Goal: Information Seeking & Learning: Learn about a topic

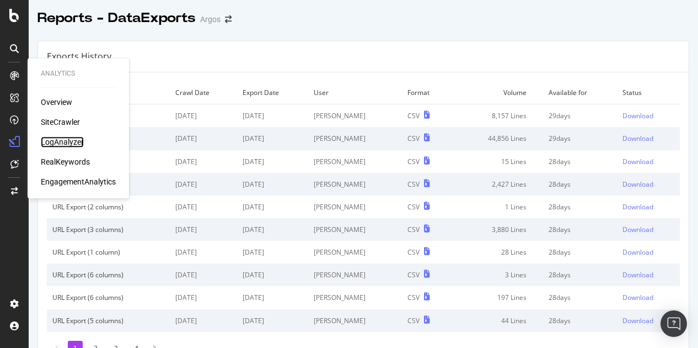
click at [72, 141] on div "LogAnalyzer" at bounding box center [62, 141] width 43 height 11
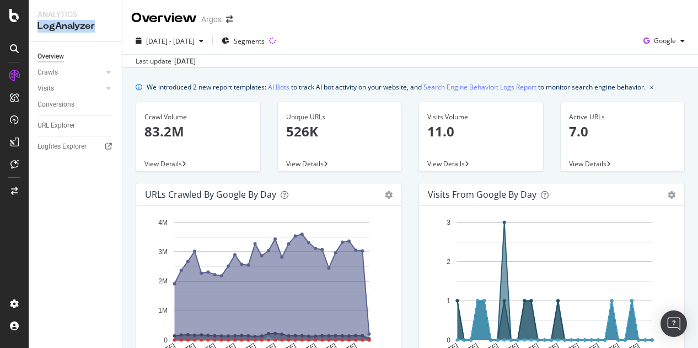
drag, startPoint x: 96, startPoint y: 26, endPoint x: 36, endPoint y: 28, distance: 60.2
click at [36, 28] on div "Analytics LogAnalyzer" at bounding box center [75, 20] width 93 height 41
copy div "LogAnalyzer"
drag, startPoint x: 35, startPoint y: 52, endPoint x: 61, endPoint y: 86, distance: 42.5
click at [61, 86] on div "Overview Crawls Daily Distribution Segments Distribution HTTP Codes Resources V…" at bounding box center [75, 195] width 93 height 306
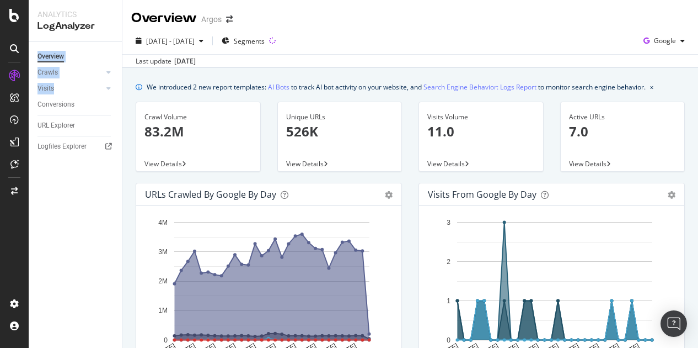
copy div "Overview Crawls Daily Distribution Segments Distribution HTTP Codes Resources V…"
click at [52, 71] on div "Crawls" at bounding box center [48, 73] width 20 height 12
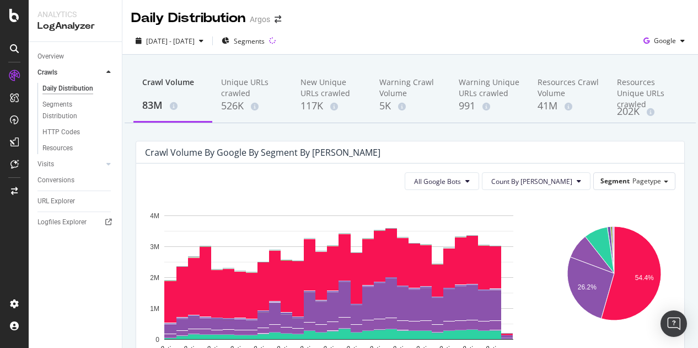
click at [358, 147] on div "Crawl Volume by google by Segment by [PERSON_NAME]" at bounding box center [402, 152] width 514 height 11
click at [61, 131] on div "HTTP Codes" at bounding box center [61, 132] width 38 height 12
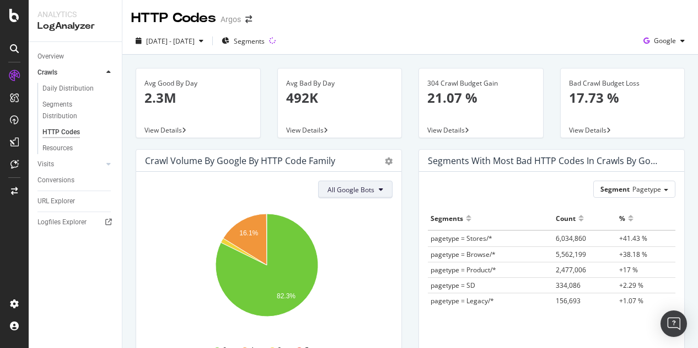
click at [366, 191] on span "All Google Bots" at bounding box center [351, 189] width 47 height 9
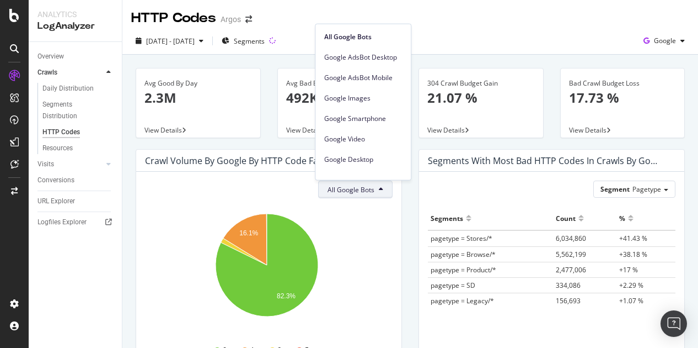
click at [434, 49] on div "[DATE] - [DATE] Segments Google" at bounding box center [410, 43] width 576 height 22
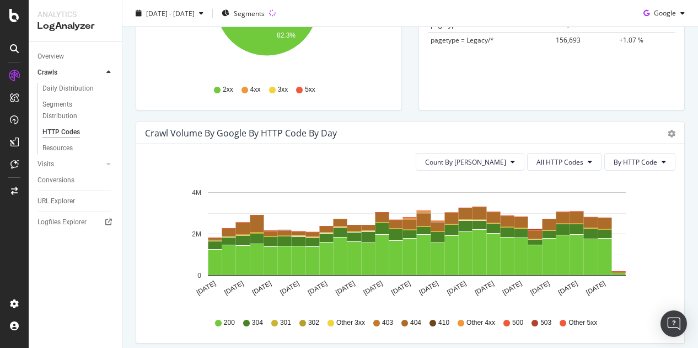
scroll to position [276, 0]
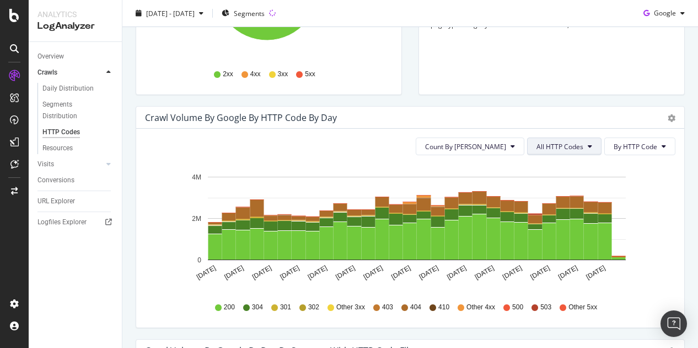
click at [552, 147] on span "All HTTP Codes" at bounding box center [560, 146] width 47 height 9
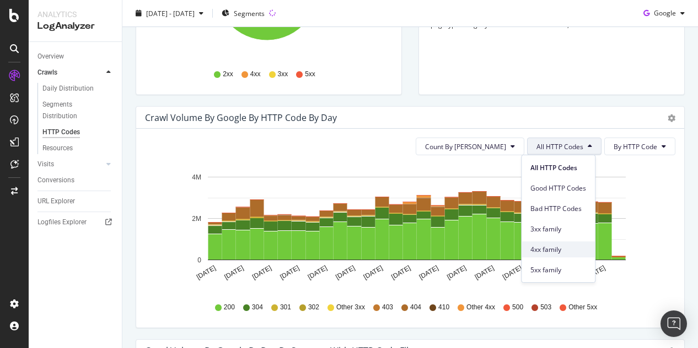
click at [566, 252] on span "4xx family" at bounding box center [559, 249] width 56 height 10
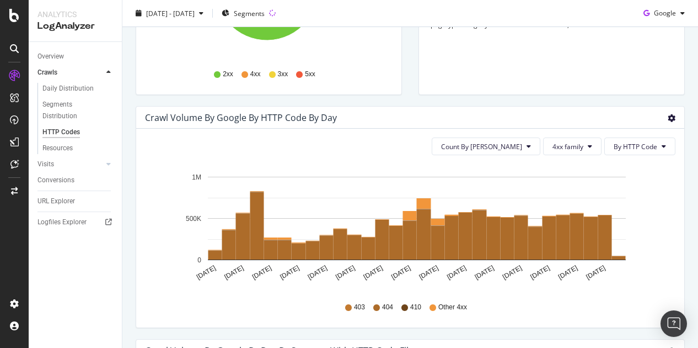
click at [668, 115] on icon "gear" at bounding box center [672, 118] width 8 height 8
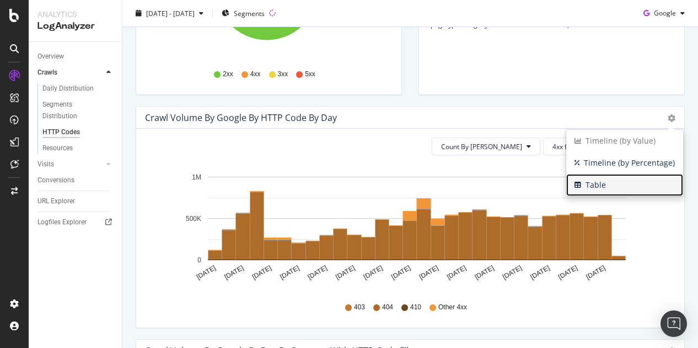
click at [590, 180] on span "Table" at bounding box center [625, 185] width 117 height 17
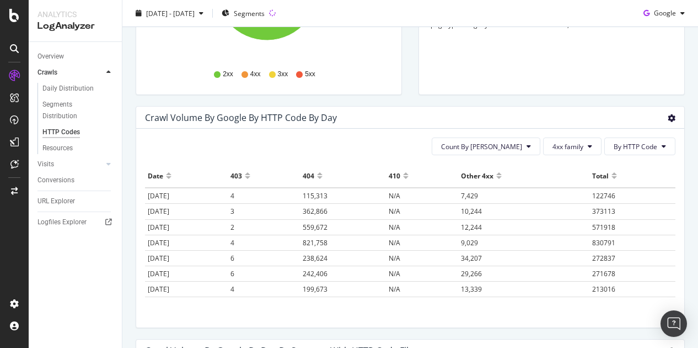
click at [668, 120] on icon "gear" at bounding box center [672, 118] width 8 height 8
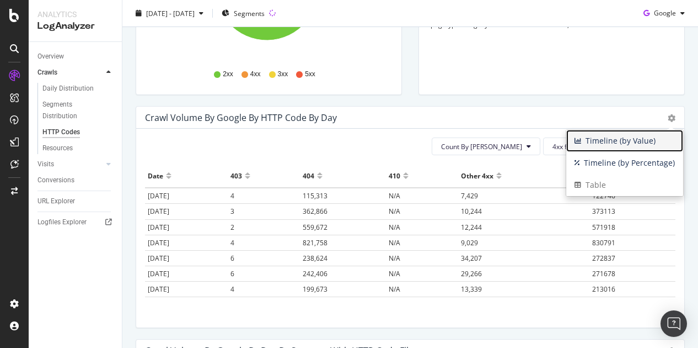
click at [604, 140] on span "Timeline (by Value)" at bounding box center [625, 140] width 117 height 17
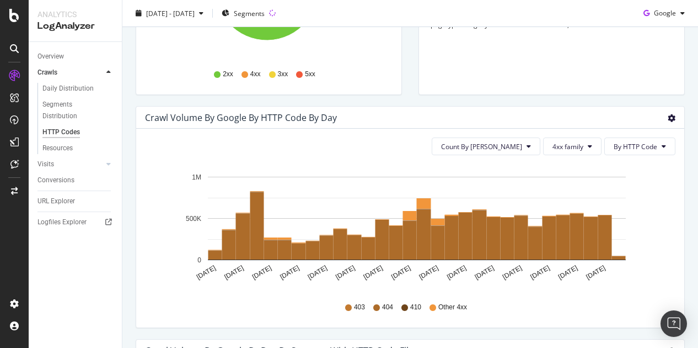
click at [668, 120] on icon "gear" at bounding box center [672, 118] width 8 height 8
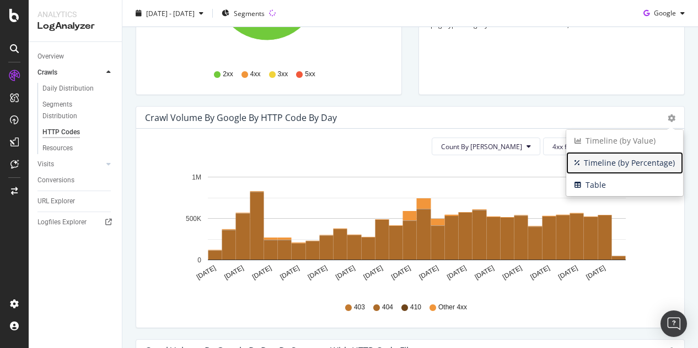
click at [611, 167] on span "Timeline (by Percentage)" at bounding box center [625, 162] width 117 height 17
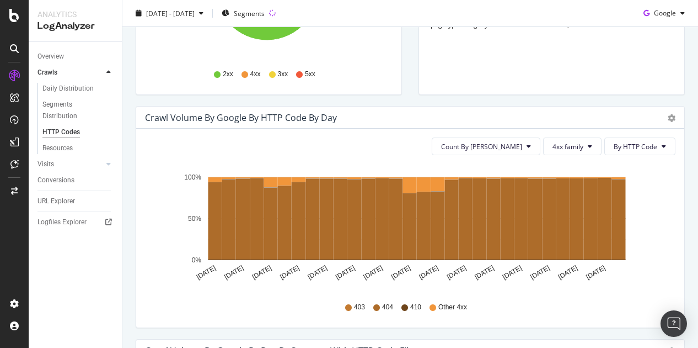
click at [669, 117] on div "Crawl Volume by google by HTTP Code by Day Timeline (by Value) Timeline (by Per…" at bounding box center [410, 117] width 548 height 22
click at [670, 113] on div "Crawl Volume by google by HTTP Code by Day Timeline (by Value) Timeline (by Per…" at bounding box center [410, 117] width 548 height 22
click at [668, 118] on icon "gear" at bounding box center [672, 118] width 8 height 8
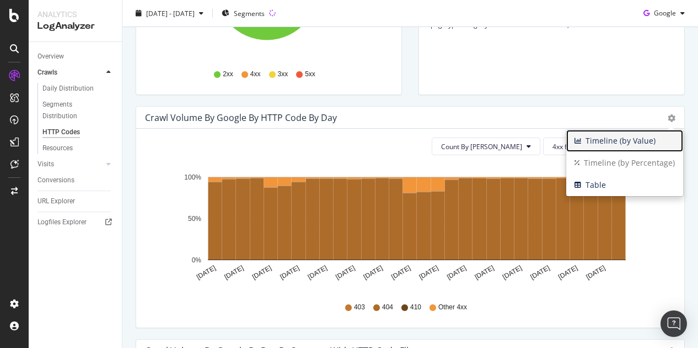
click at [594, 143] on span "Timeline (by Value)" at bounding box center [625, 140] width 117 height 17
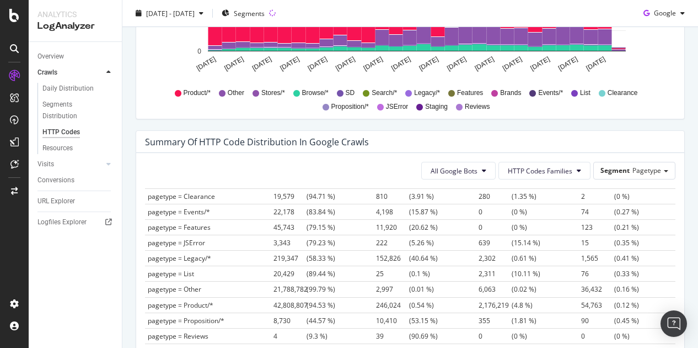
scroll to position [0, 0]
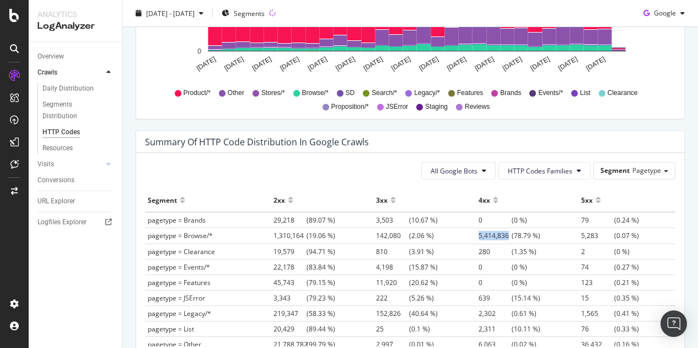
drag, startPoint x: 468, startPoint y: 231, endPoint x: 497, endPoint y: 232, distance: 28.7
click at [497, 232] on span "5,414,836" at bounding box center [495, 235] width 33 height 9
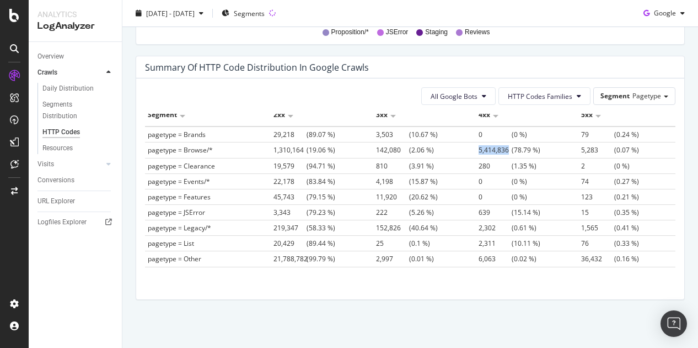
scroll to position [1, 0]
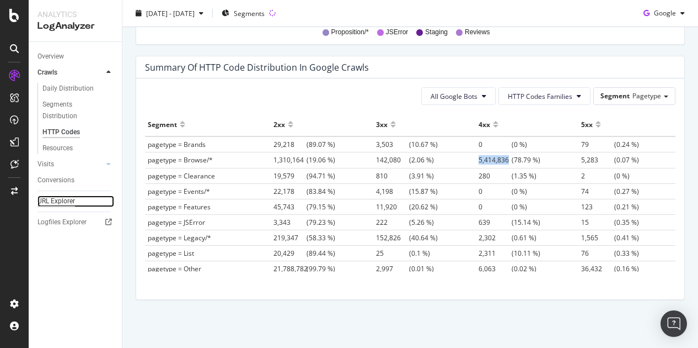
click at [50, 201] on div "URL Explorer" at bounding box center [57, 201] width 38 height 12
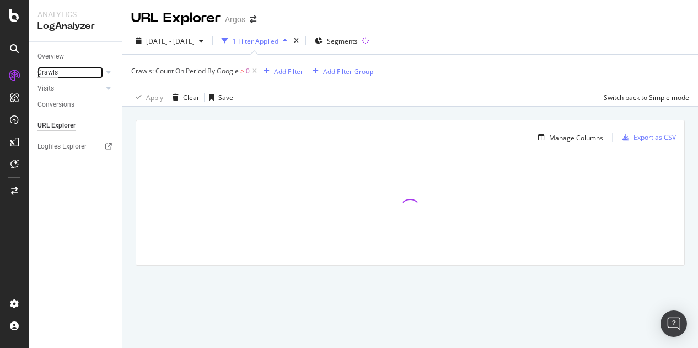
click at [52, 74] on div "Crawls" at bounding box center [48, 73] width 20 height 12
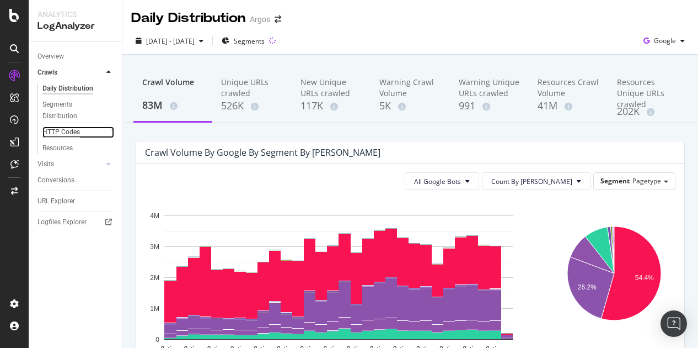
click at [52, 126] on div "HTTP Codes" at bounding box center [61, 132] width 38 height 12
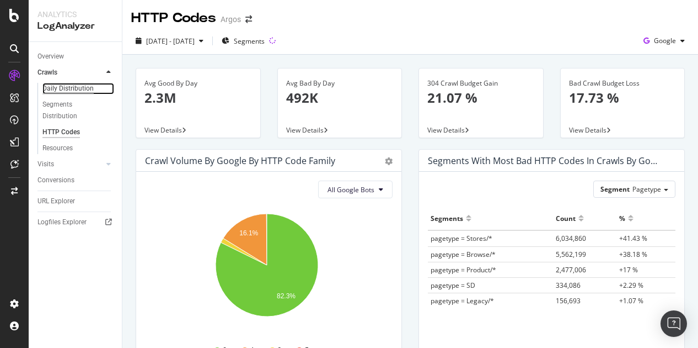
click at [50, 88] on div "Daily Distribution" at bounding box center [67, 89] width 51 height 12
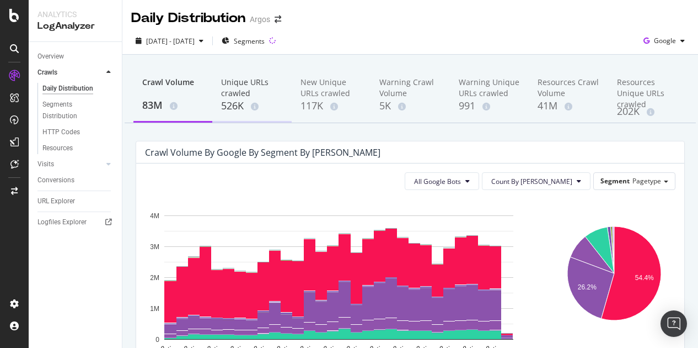
click at [231, 86] on div "Unique URLs crawled" at bounding box center [251, 88] width 61 height 22
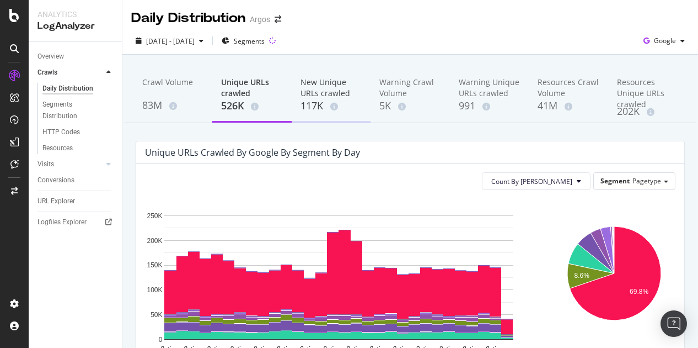
click at [337, 92] on div "New Unique URLs crawled" at bounding box center [331, 88] width 61 height 22
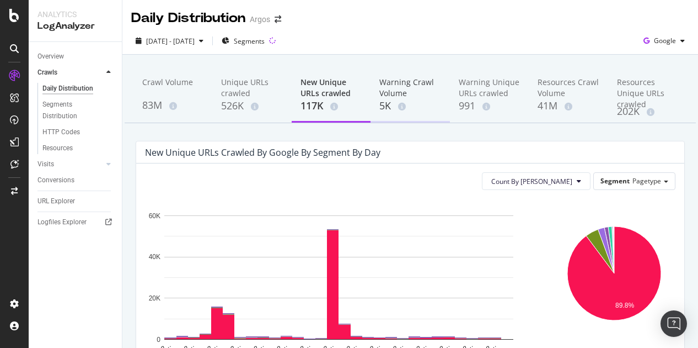
click at [383, 88] on div "Warning Crawl Volume" at bounding box center [410, 88] width 61 height 22
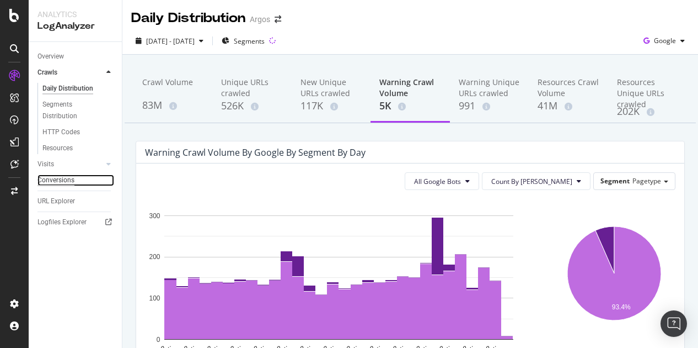
click at [55, 179] on div "Conversions" at bounding box center [56, 180] width 37 height 12
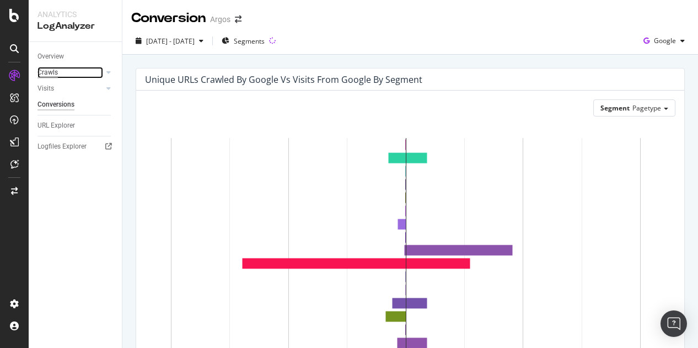
click at [50, 71] on div "Crawls" at bounding box center [48, 73] width 20 height 12
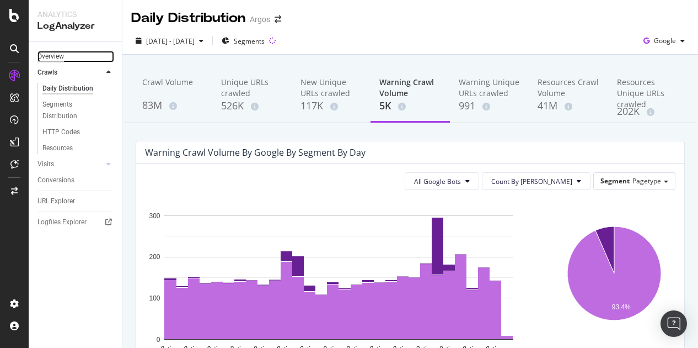
click at [58, 53] on div "Overview" at bounding box center [51, 57] width 26 height 12
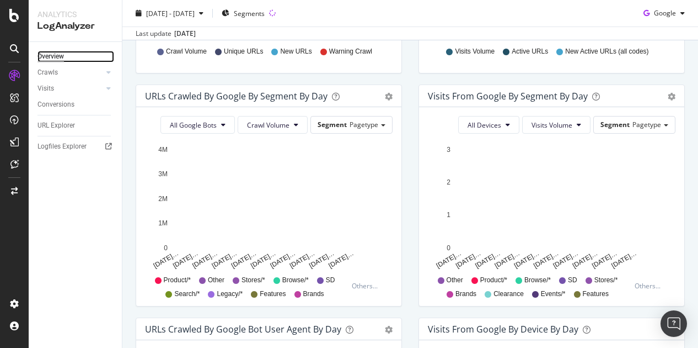
scroll to position [331, 0]
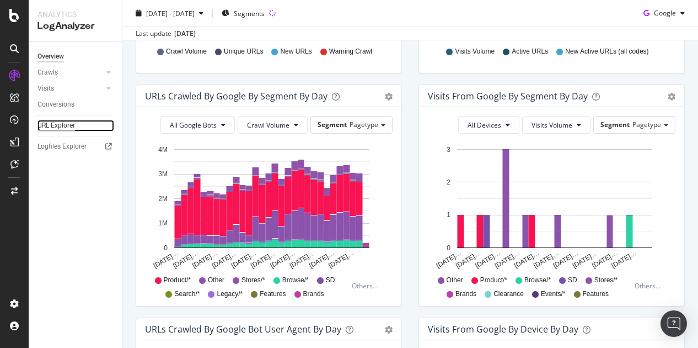
click at [42, 124] on div "URL Explorer" at bounding box center [57, 126] width 38 height 12
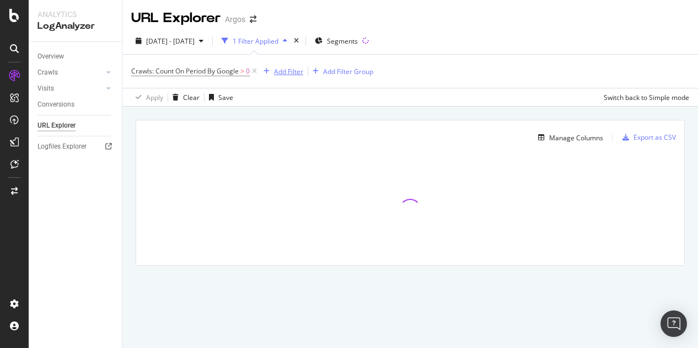
click at [284, 72] on div "Add Filter" at bounding box center [288, 71] width 29 height 9
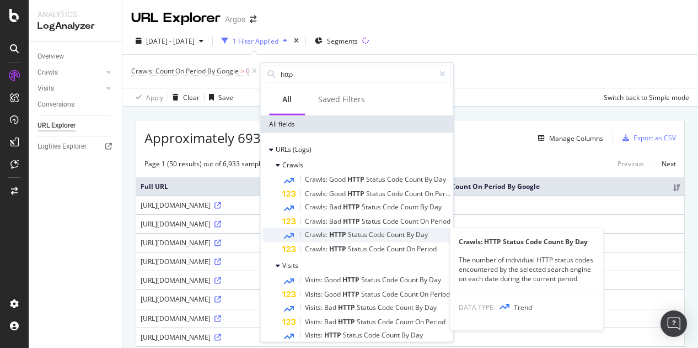
type input "http"
click at [360, 232] on span "Status" at bounding box center [358, 234] width 21 height 9
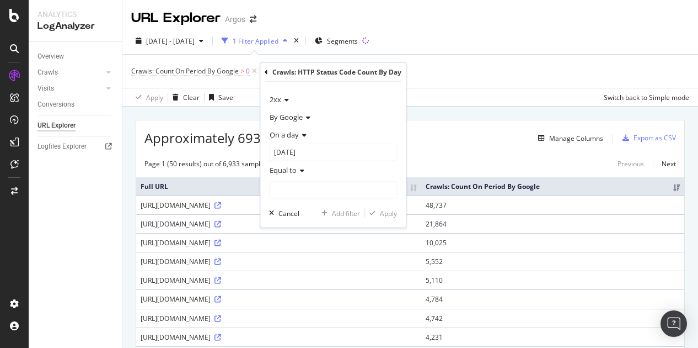
click at [287, 99] on icon at bounding box center [285, 100] width 8 height 7
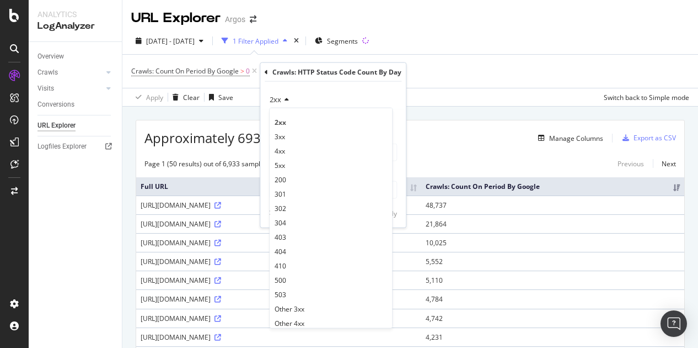
click at [340, 90] on div "2xx" at bounding box center [333, 99] width 128 height 18
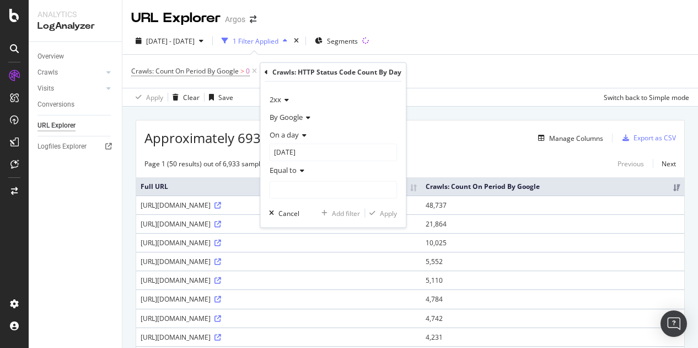
click at [265, 73] on icon at bounding box center [266, 71] width 3 height 7
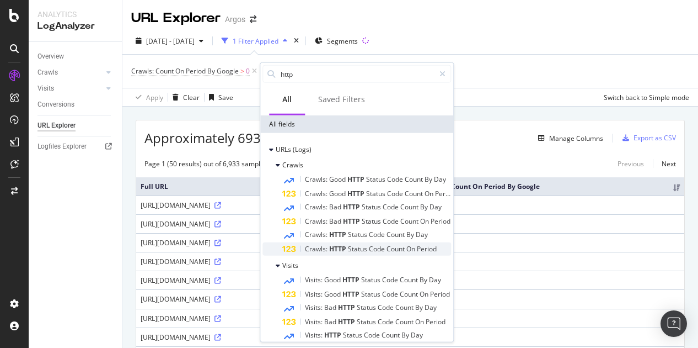
click at [378, 245] on span "Code" at bounding box center [378, 248] width 18 height 9
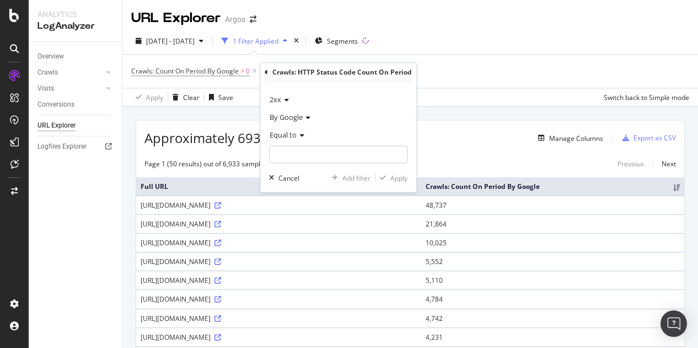
click at [293, 135] on span "Equal to" at bounding box center [283, 135] width 27 height 10
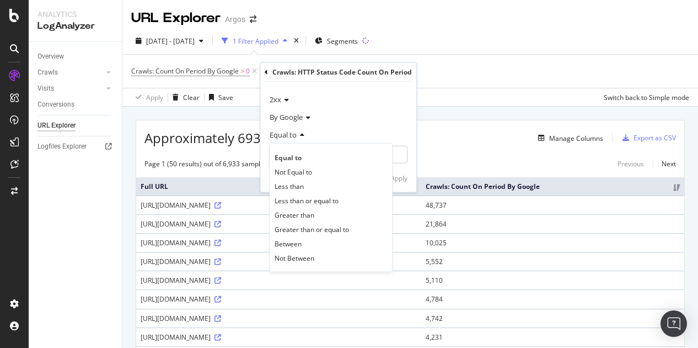
click at [351, 130] on div "Equal to" at bounding box center [338, 135] width 138 height 18
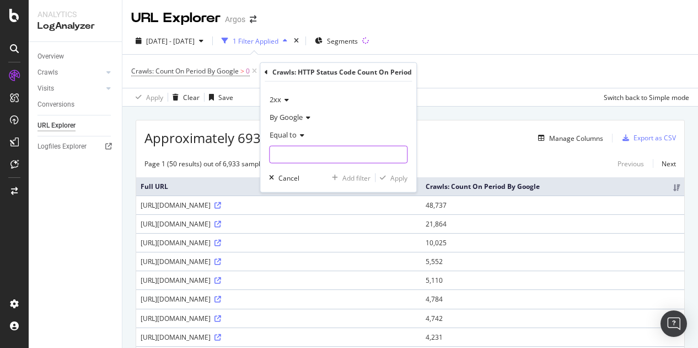
click at [303, 158] on input "number" at bounding box center [338, 155] width 138 height 18
click at [284, 97] on icon at bounding box center [285, 100] width 8 height 7
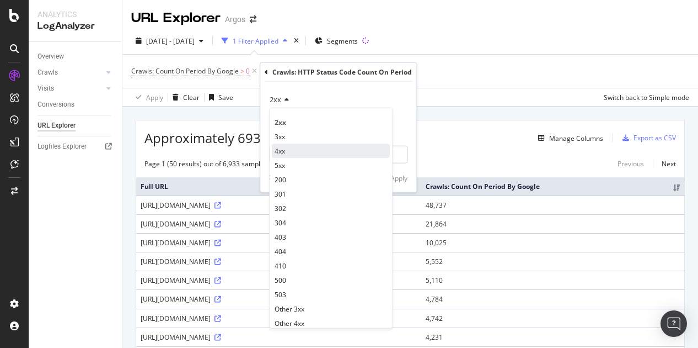
click at [296, 150] on div "4xx" at bounding box center [331, 150] width 118 height 14
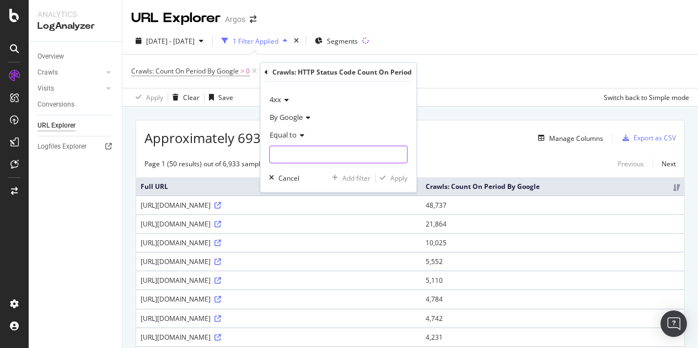
click at [302, 151] on input "number" at bounding box center [338, 155] width 138 height 18
click at [289, 131] on span "Equal to" at bounding box center [283, 135] width 27 height 10
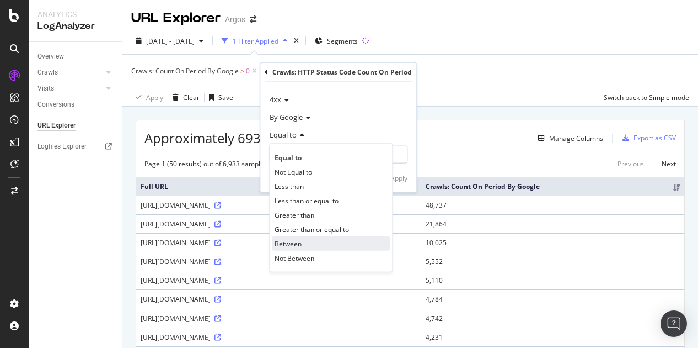
click at [298, 237] on div "Between" at bounding box center [331, 243] width 118 height 14
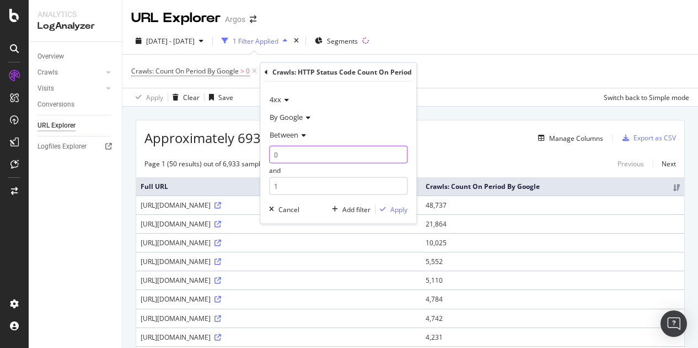
click at [295, 152] on input "0" at bounding box center [338, 155] width 138 height 18
drag, startPoint x: 292, startPoint y: 153, endPoint x: 271, endPoint y: 153, distance: 21.0
click at [271, 153] on input "0" at bounding box center [338, 155] width 138 height 18
type input "400"
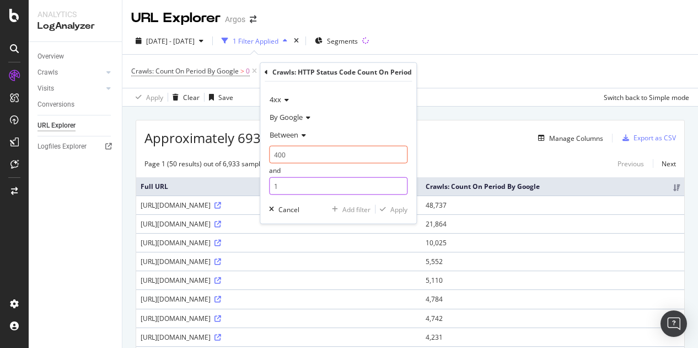
drag, startPoint x: 287, startPoint y: 187, endPoint x: 258, endPoint y: 185, distance: 29.9
click at [258, 185] on body "Analytics LogAnalyzer Overview Crawls Daily Distribution Segments Distribution …" at bounding box center [349, 174] width 698 height 348
type input "1"
type input "499"
click at [395, 208] on div "Apply" at bounding box center [399, 208] width 17 height 9
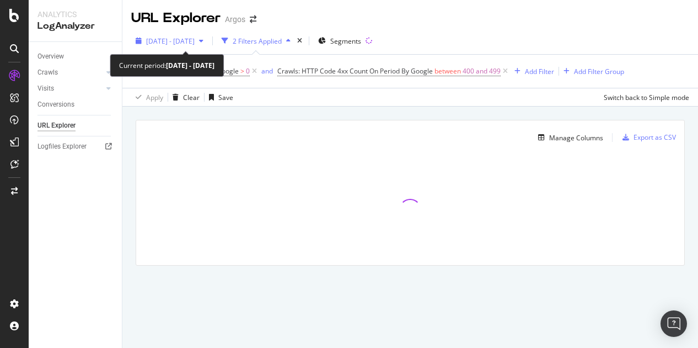
click at [195, 45] on span "[DATE] - [DATE]" at bounding box center [170, 40] width 49 height 9
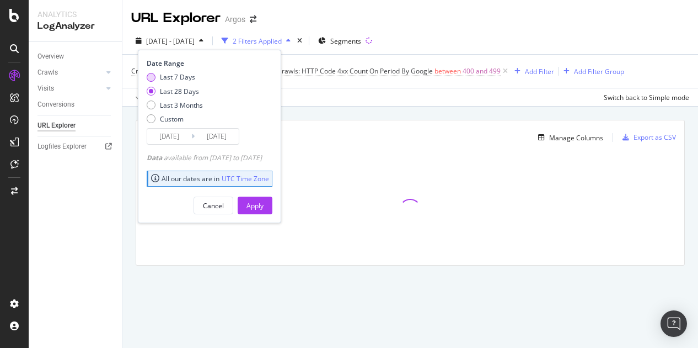
click at [174, 78] on div "Last 7 Days" at bounding box center [177, 76] width 35 height 9
type input "[DATE]"
click at [264, 209] on div "Apply" at bounding box center [255, 205] width 17 height 9
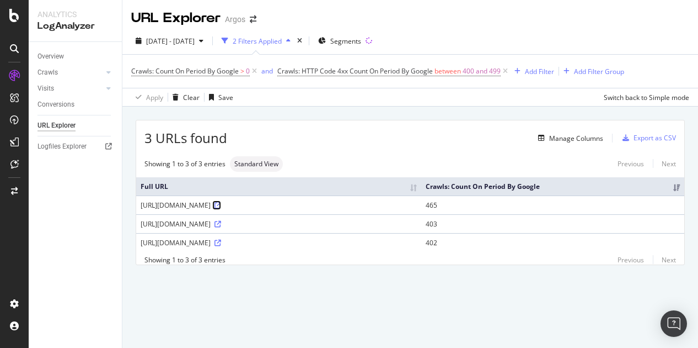
click at [221, 202] on icon at bounding box center [218, 205] width 7 height 7
click at [221, 222] on icon at bounding box center [218, 224] width 7 height 7
click at [221, 242] on icon at bounding box center [218, 242] width 7 height 7
click at [227, 73] on span "Crawls: Count On Period By Google" at bounding box center [185, 70] width 108 height 9
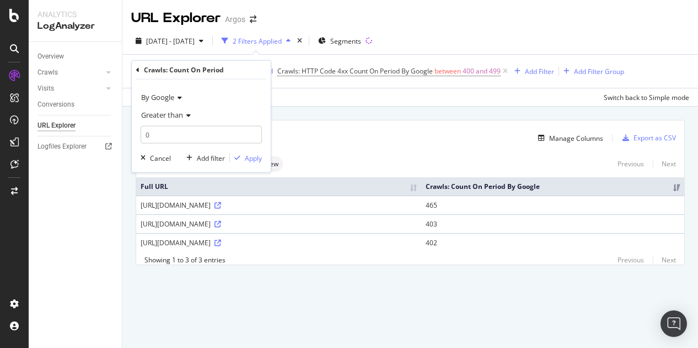
click at [148, 95] on span "By Google" at bounding box center [157, 97] width 33 height 10
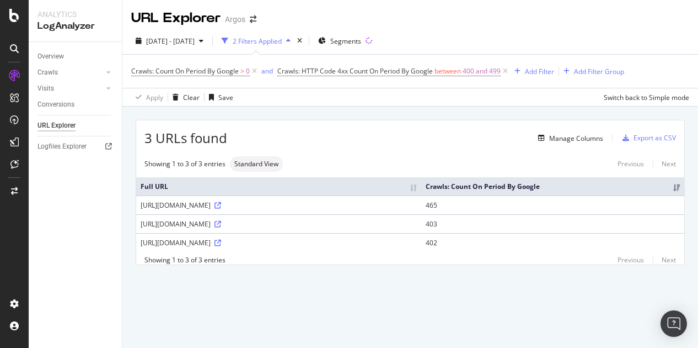
click at [326, 140] on div "Manage Columns" at bounding box center [415, 137] width 376 height 13
click at [226, 75] on span "Crawls: Count On Period By Google" at bounding box center [185, 70] width 108 height 9
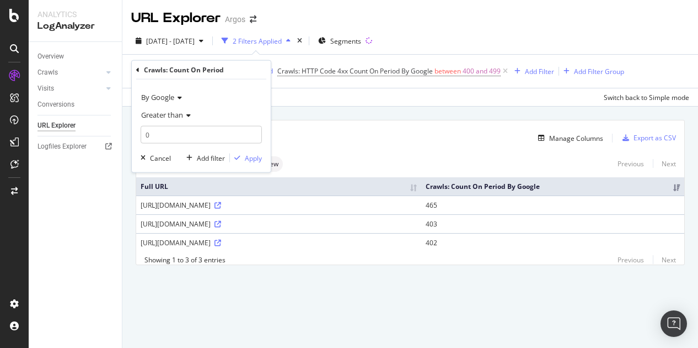
click at [170, 94] on span "By Google" at bounding box center [157, 97] width 33 height 10
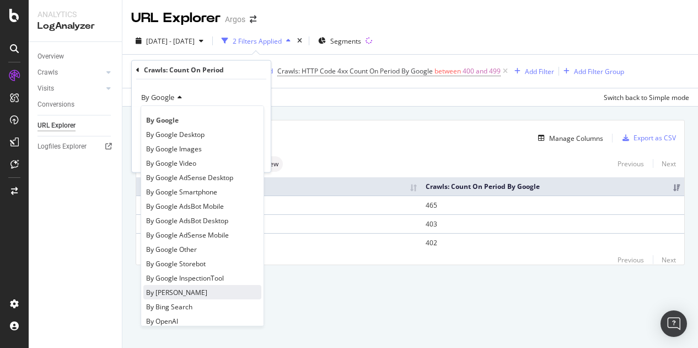
click at [186, 289] on div "By [PERSON_NAME]" at bounding box center [202, 292] width 118 height 14
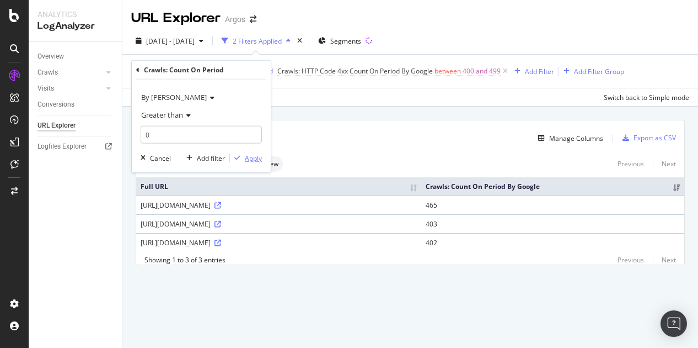
click at [253, 157] on div "Apply" at bounding box center [253, 157] width 17 height 9
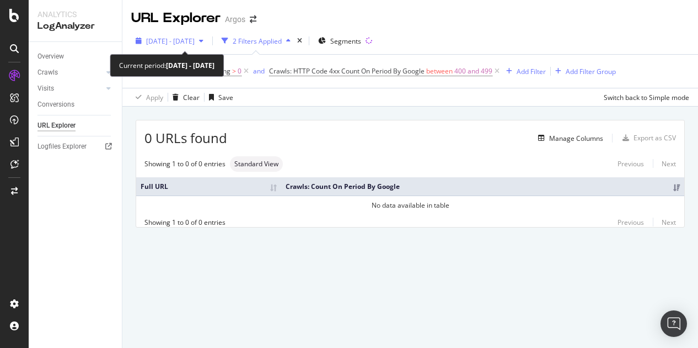
click at [195, 39] on span "[DATE] - [DATE]" at bounding box center [170, 40] width 49 height 9
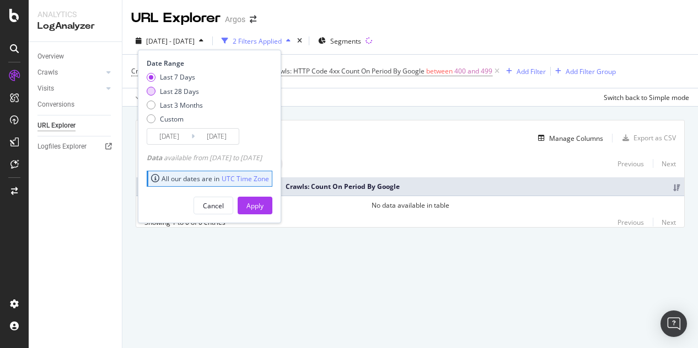
click at [191, 94] on div "Last 28 Days" at bounding box center [179, 91] width 39 height 9
type input "[DATE]"
click at [264, 206] on div "Apply" at bounding box center [255, 205] width 17 height 9
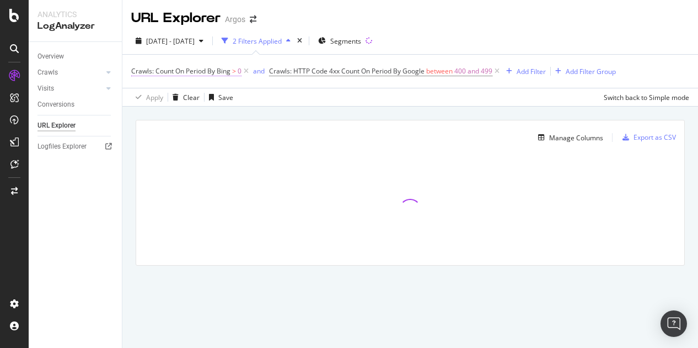
click at [221, 71] on span "Crawls: Count On Period By Bing" at bounding box center [180, 70] width 99 height 9
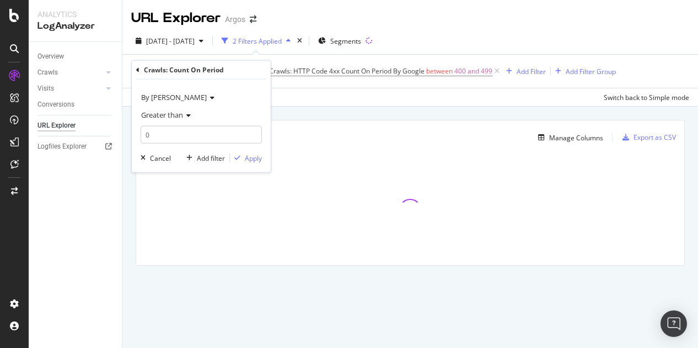
click at [153, 99] on span "By [PERSON_NAME]" at bounding box center [174, 97] width 66 height 10
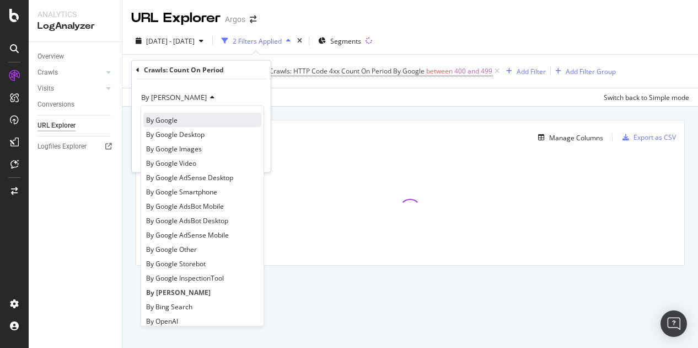
click at [170, 121] on span "By Google" at bounding box center [161, 119] width 31 height 9
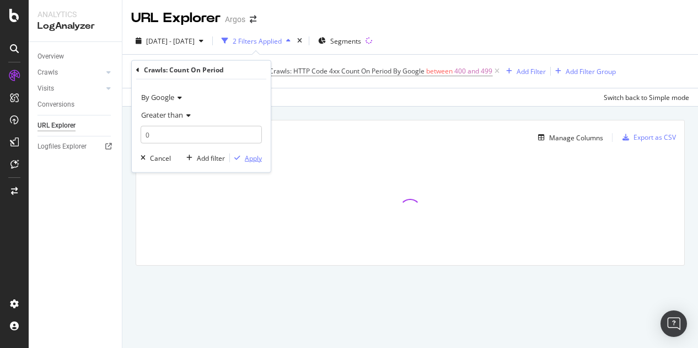
click at [249, 159] on div "Apply" at bounding box center [253, 157] width 17 height 9
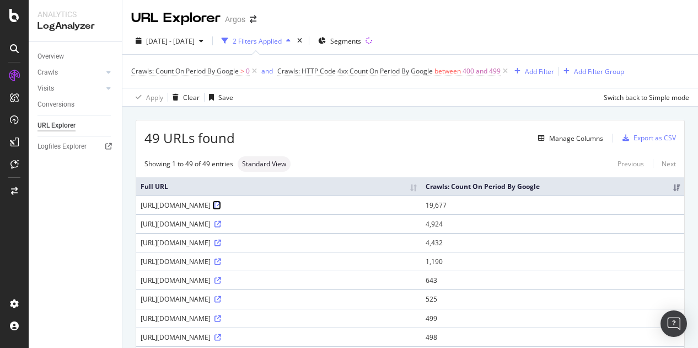
click at [221, 209] on icon at bounding box center [218, 205] width 7 height 7
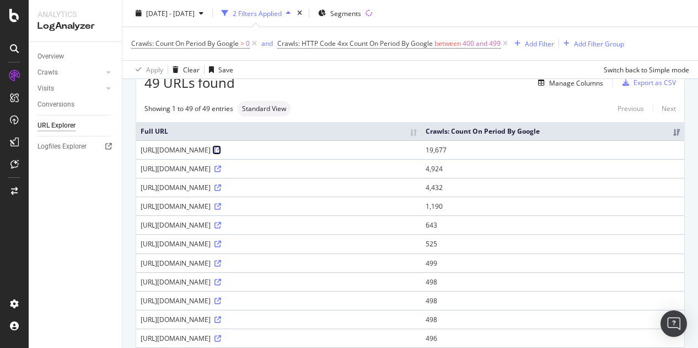
scroll to position [110, 0]
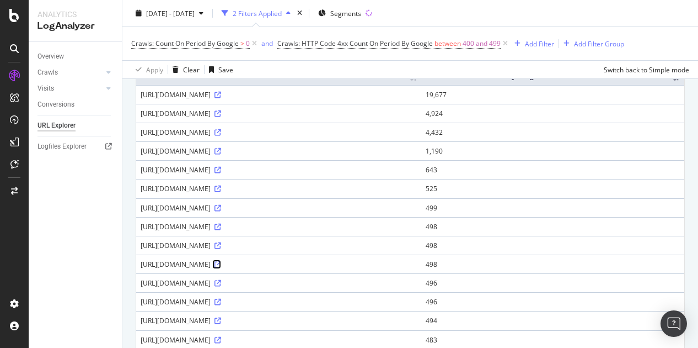
click at [221, 268] on icon at bounding box center [218, 264] width 7 height 7
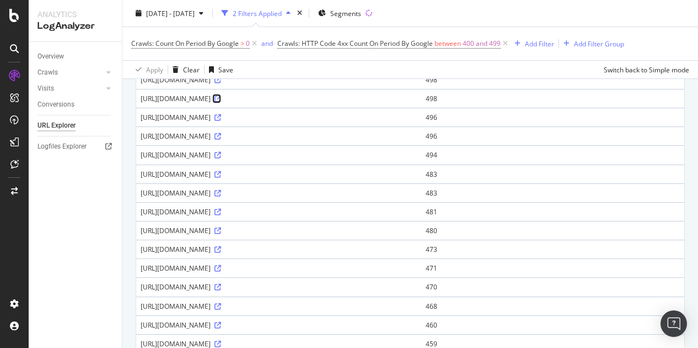
scroll to position [0, 0]
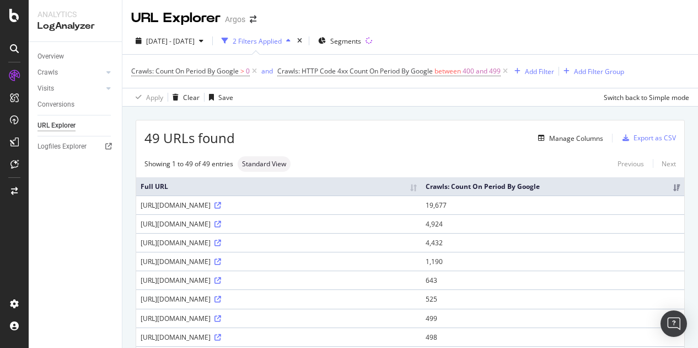
click at [463, 129] on div "49 URLs found Manage Columns Export as CSV" at bounding box center [410, 133] width 548 height 27
click at [221, 209] on icon at bounding box center [218, 205] width 7 height 7
click at [221, 302] on icon at bounding box center [218, 299] width 7 height 7
click at [319, 70] on span "Crawls: HTTP Code 4xx Count On Period By Google" at bounding box center [356, 70] width 156 height 9
click at [436, 38] on div "[DATE] - [DATE] 2 Filters Applied Segments" at bounding box center [410, 43] width 576 height 22
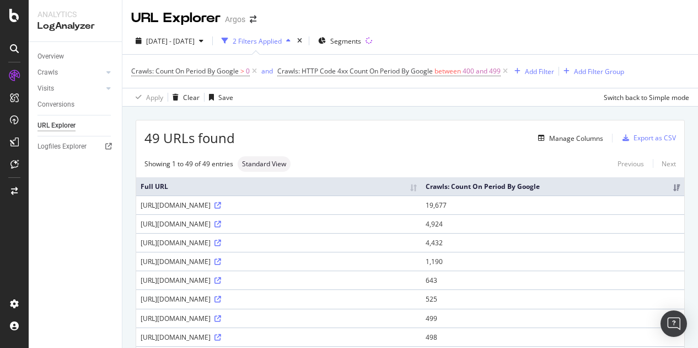
click at [300, 66] on span "Crawls: HTTP Code 4xx Count On Period By Google between 400 and 499" at bounding box center [394, 70] width 233 height 15
click at [302, 70] on span "Crawls: HTTP Code 4xx Count On Period By Google" at bounding box center [356, 70] width 156 height 9
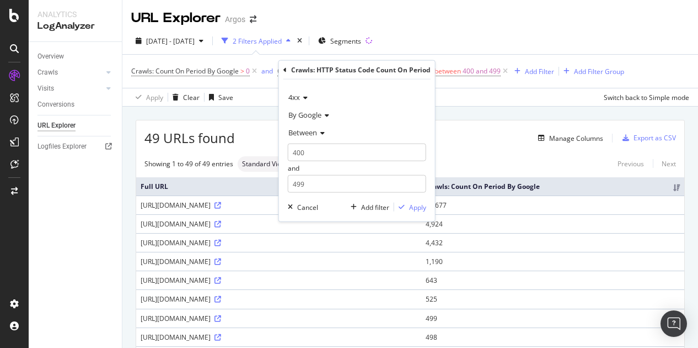
click at [303, 98] on icon at bounding box center [304, 97] width 8 height 7
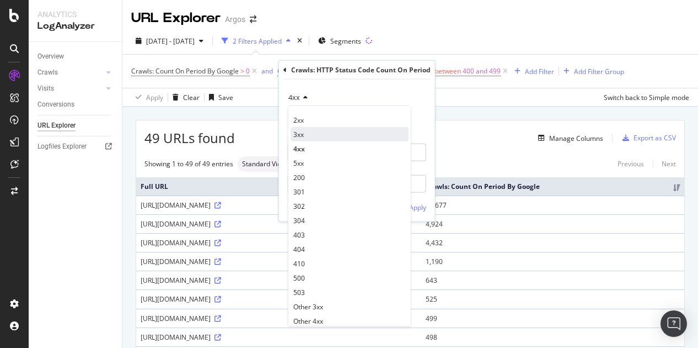
click at [306, 135] on div "3xx" at bounding box center [350, 134] width 118 height 14
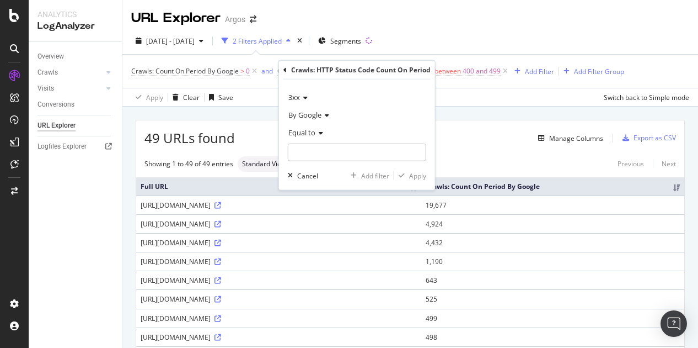
click at [316, 132] on icon at bounding box center [320, 133] width 8 height 7
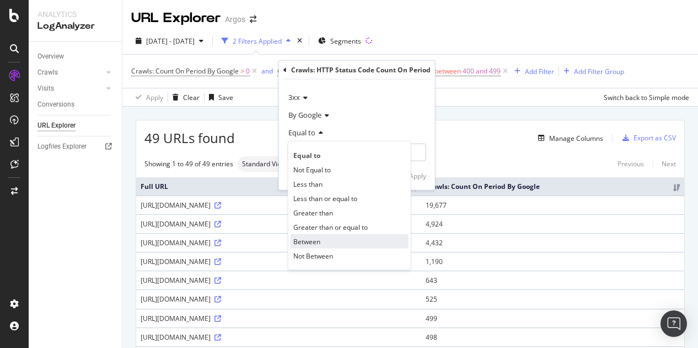
click at [307, 240] on span "Between" at bounding box center [307, 240] width 27 height 9
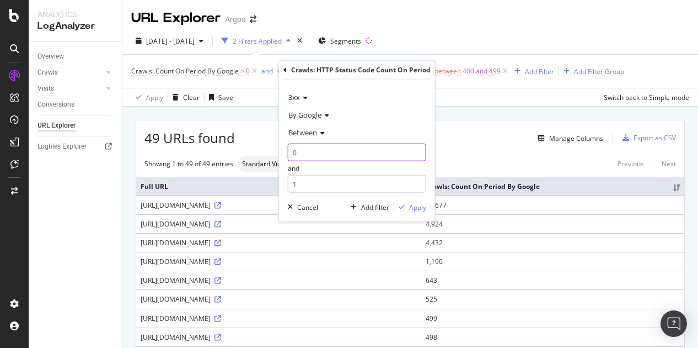
click at [316, 151] on input "0" at bounding box center [357, 152] width 138 height 18
type input "300"
drag, startPoint x: 309, startPoint y: 183, endPoint x: 269, endPoint y: 183, distance: 39.7
click at [269, 183] on body "Analytics LogAnalyzer Overview Crawls Daily Distribution Segments Distribution …" at bounding box center [349, 174] width 698 height 348
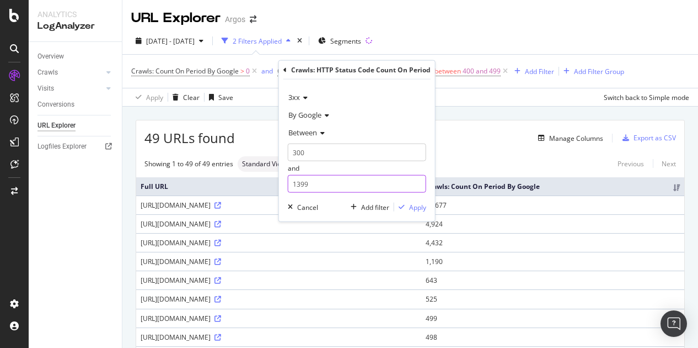
click at [297, 183] on input "1399" at bounding box center [357, 184] width 138 height 18
type input "399"
click at [417, 205] on div "Apply" at bounding box center [417, 206] width 17 height 9
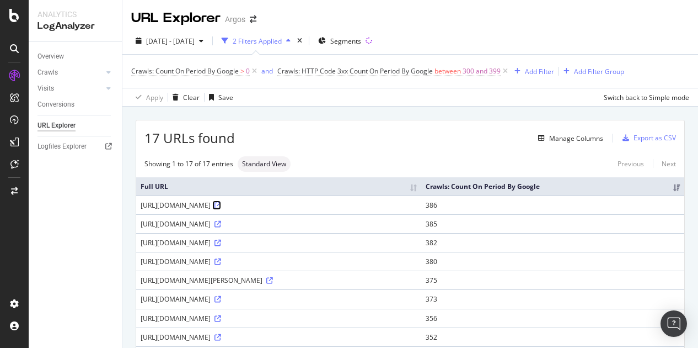
click at [221, 204] on icon at bounding box center [218, 205] width 7 height 7
click at [357, 67] on span "Crawls: HTTP Code 3xx Count On Period By Google" at bounding box center [356, 70] width 156 height 9
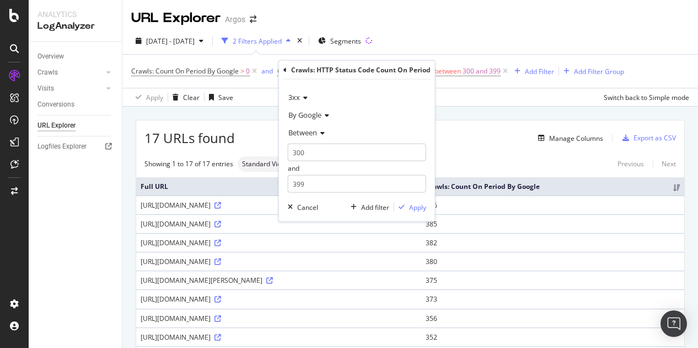
click at [289, 97] on span "3xx" at bounding box center [295, 97] width 12 height 10
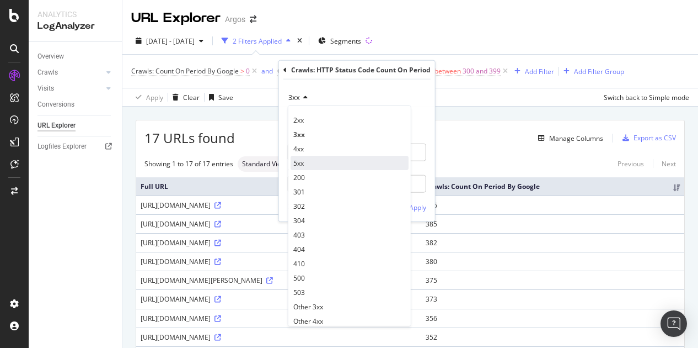
click at [302, 166] on span "5xx" at bounding box center [299, 162] width 10 height 9
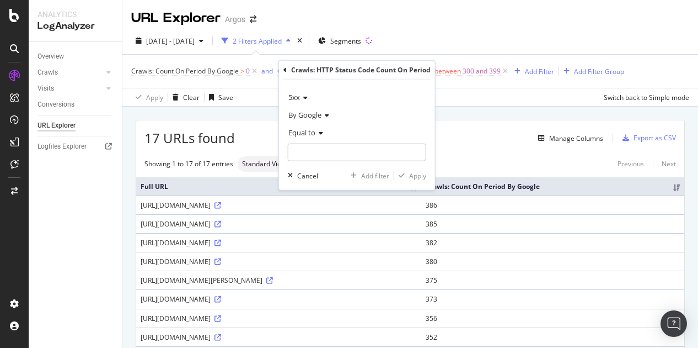
click at [312, 132] on span "Equal to" at bounding box center [302, 132] width 27 height 10
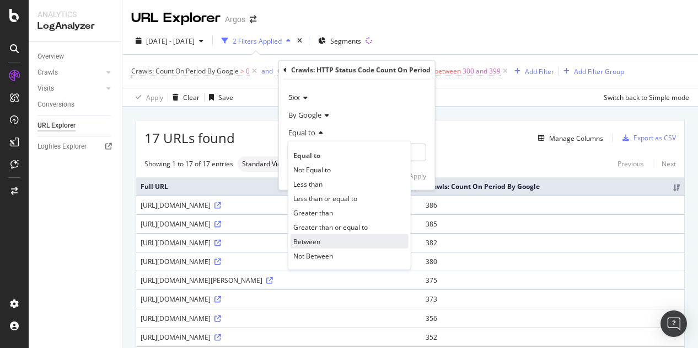
click at [315, 241] on span "Between" at bounding box center [307, 240] width 27 height 9
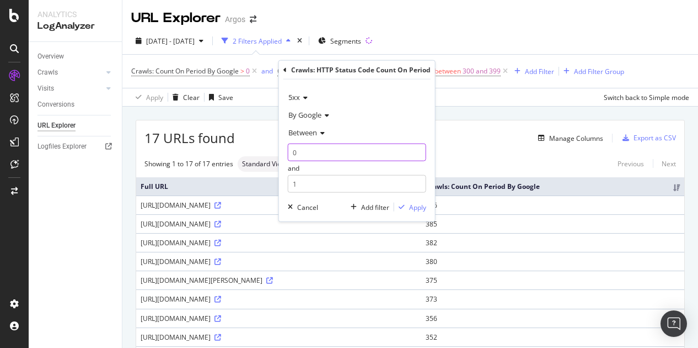
drag, startPoint x: 309, startPoint y: 149, endPoint x: 270, endPoint y: 154, distance: 39.5
click at [270, 154] on body "Analytics LogAnalyzer Overview Crawls Daily Distribution Segments Distribution …" at bounding box center [349, 174] width 698 height 348
type input "500"
click at [302, 181] on input "1" at bounding box center [357, 184] width 138 height 18
type input "599"
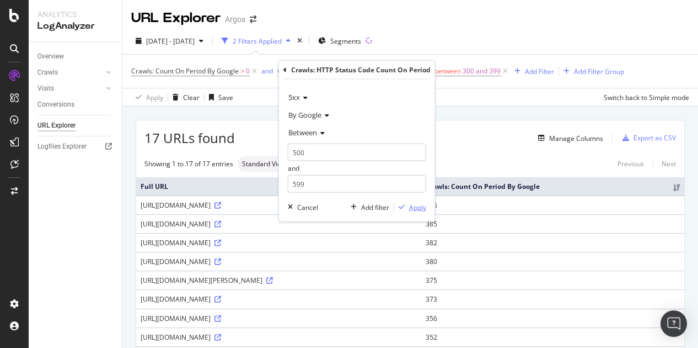
click at [417, 204] on div "Apply" at bounding box center [417, 206] width 17 height 9
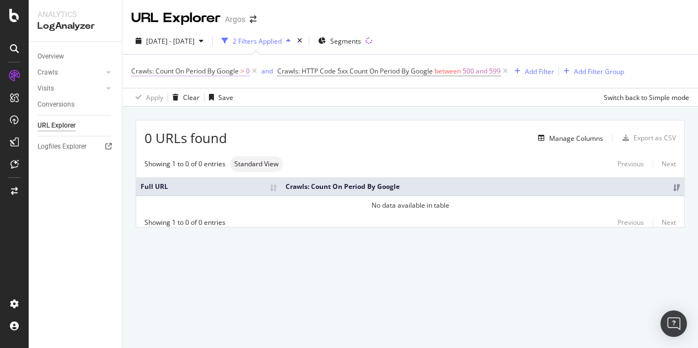
click at [217, 71] on span "Crawls: Count On Period By Google" at bounding box center [185, 70] width 108 height 9
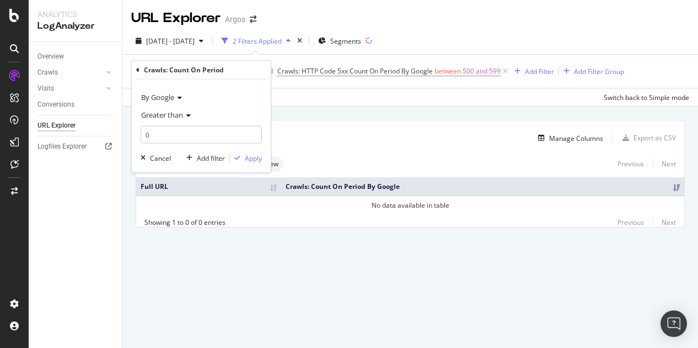
click at [166, 93] on span "By Google" at bounding box center [157, 97] width 33 height 10
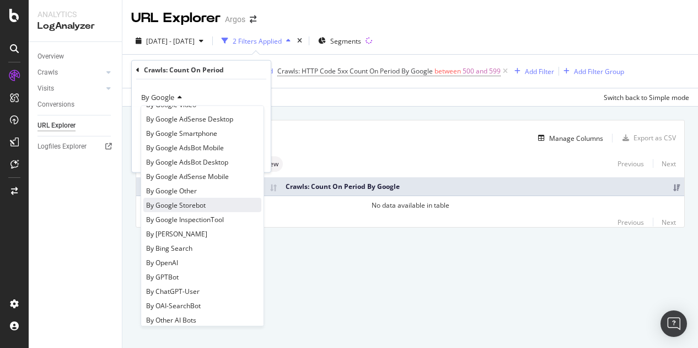
scroll to position [110, 0]
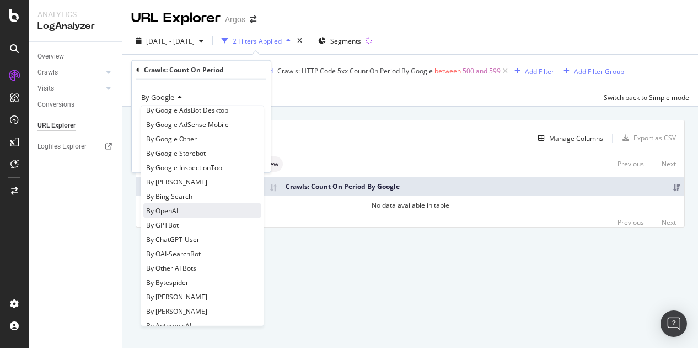
click at [172, 207] on span "By OpenAI" at bounding box center [162, 209] width 32 height 9
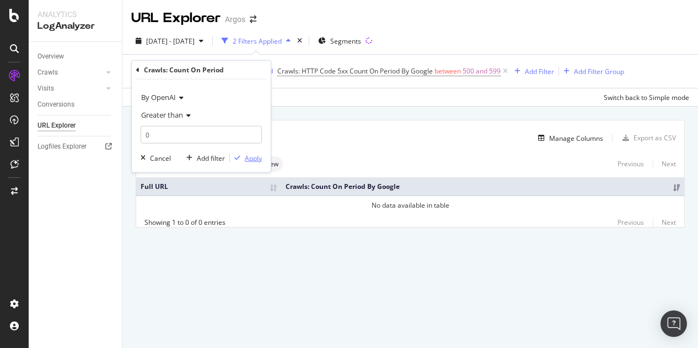
click at [253, 160] on div "Apply" at bounding box center [253, 157] width 17 height 9
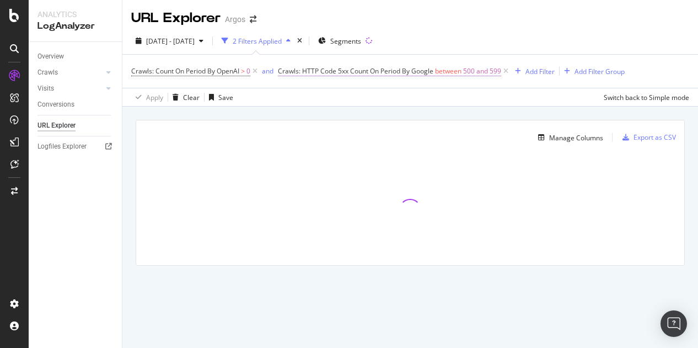
click at [489, 70] on span "500 and 599" at bounding box center [482, 70] width 38 height 15
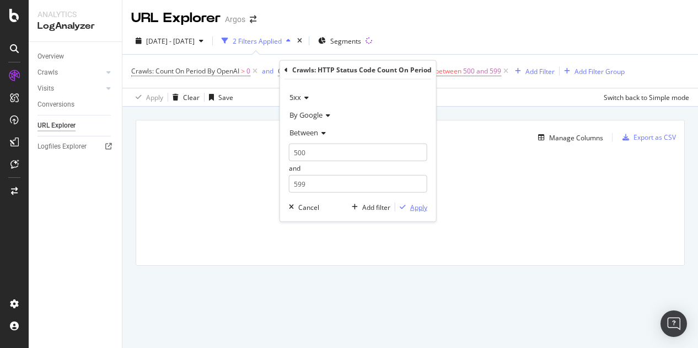
click at [415, 209] on div "Apply" at bounding box center [418, 206] width 17 height 9
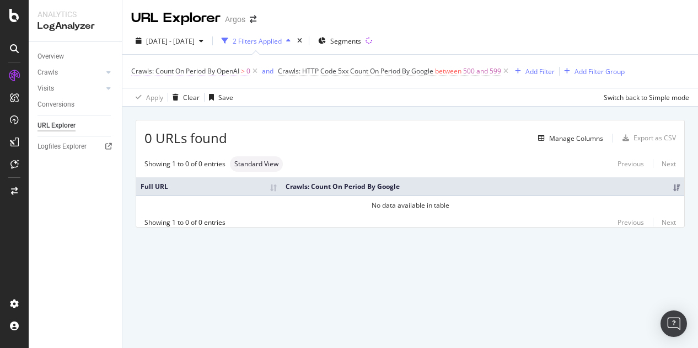
click at [179, 71] on span "Crawls: Count On Period By OpenAI" at bounding box center [185, 70] width 108 height 9
drag, startPoint x: 370, startPoint y: 94, endPoint x: 405, endPoint y: 71, distance: 41.8
click at [372, 94] on div "Apply Clear Save Switch back to Simple mode" at bounding box center [410, 97] width 576 height 18
click at [404, 66] on span "Crawls: HTTP Code 5xx Count On Period By Google between 500 and 599" at bounding box center [394, 70] width 233 height 15
click at [343, 71] on span "Crawls: HTTP Code 5xx Count On Period By Google" at bounding box center [356, 70] width 156 height 9
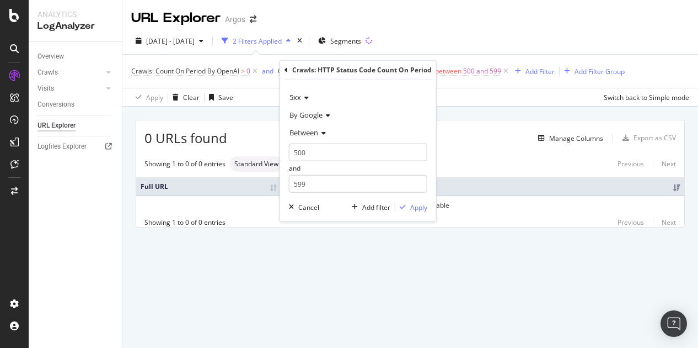
click at [298, 96] on span "5xx" at bounding box center [296, 97] width 12 height 10
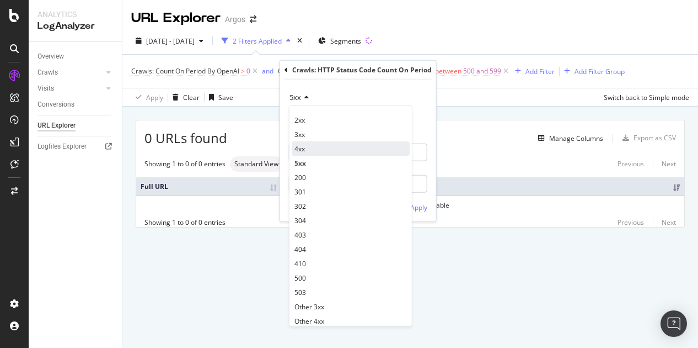
click at [311, 153] on div "4xx" at bounding box center [351, 148] width 118 height 14
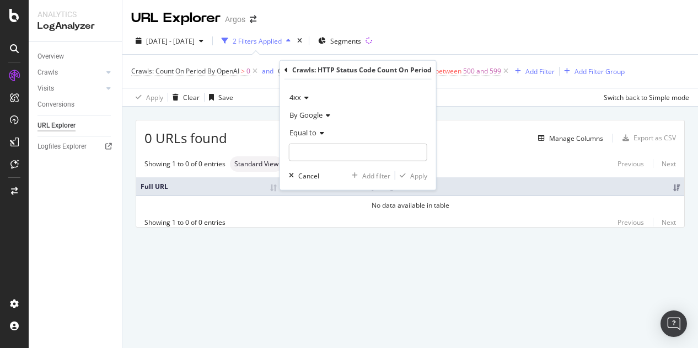
click at [306, 131] on span "Equal to" at bounding box center [303, 132] width 27 height 10
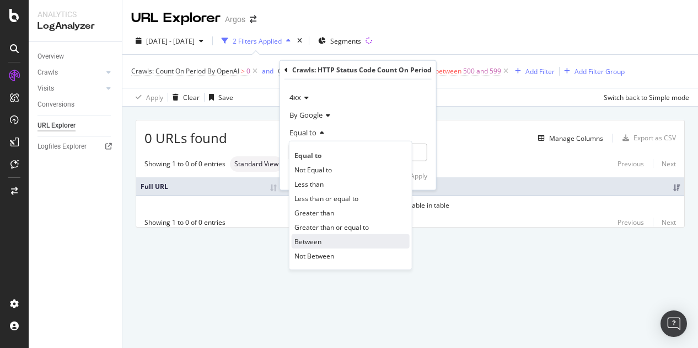
click at [313, 234] on div "Between" at bounding box center [351, 241] width 118 height 14
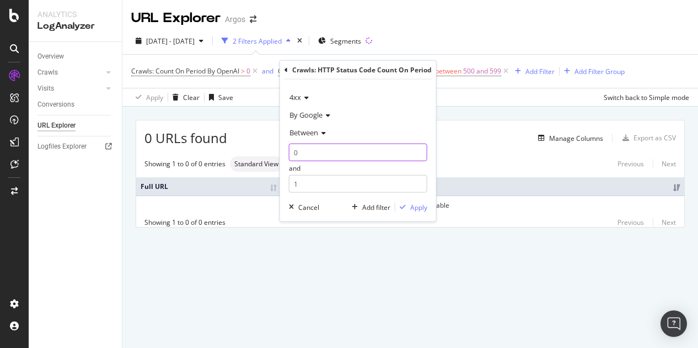
drag, startPoint x: 304, startPoint y: 148, endPoint x: 275, endPoint y: 153, distance: 29.7
click at [275, 153] on body "Analytics LogAnalyzer Overview Crawls Daily Distribution Segments Distribution …" at bounding box center [349, 174] width 698 height 348
type input "0"
type input "400"
click at [313, 185] on input "1" at bounding box center [358, 184] width 138 height 18
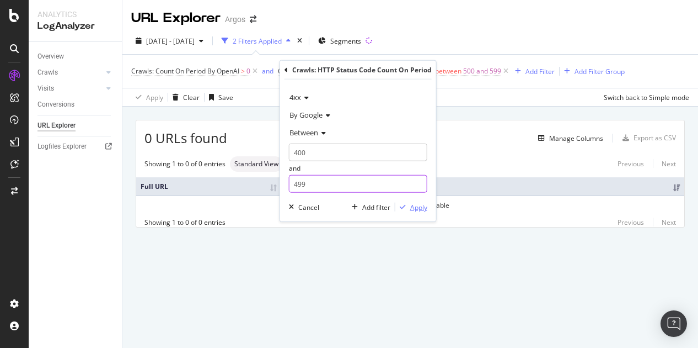
type input "499"
click at [417, 209] on div "Apply" at bounding box center [418, 206] width 17 height 9
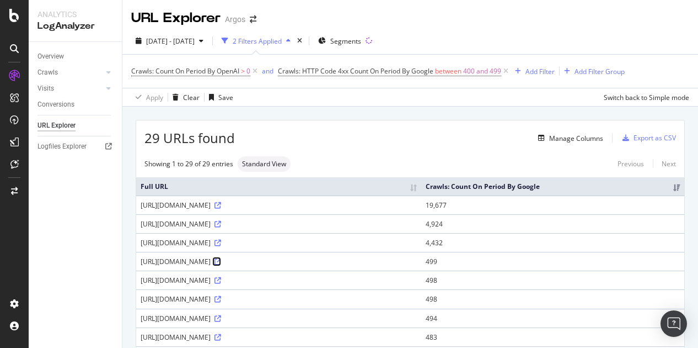
click at [221, 265] on icon at bounding box center [218, 261] width 7 height 7
click at [70, 57] on link "Overview" at bounding box center [76, 57] width 77 height 12
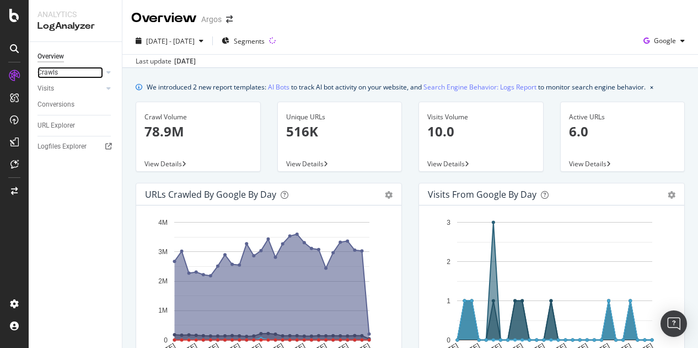
click at [73, 69] on link "Crawls" at bounding box center [71, 73] width 66 height 12
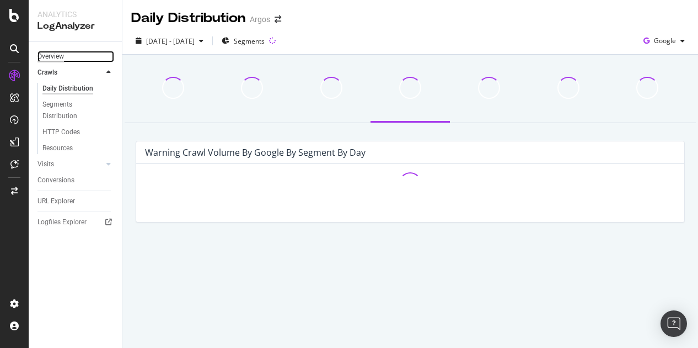
click at [49, 55] on div "Overview" at bounding box center [51, 57] width 26 height 12
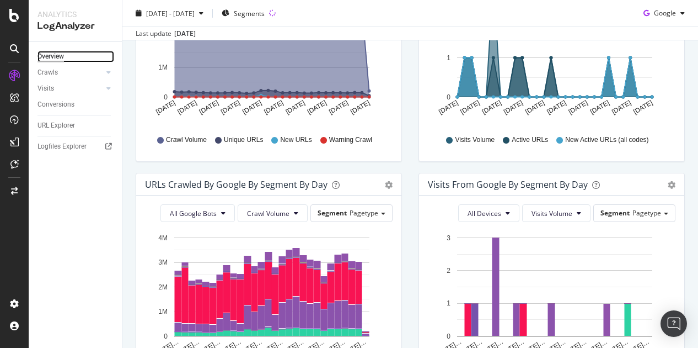
scroll to position [129, 0]
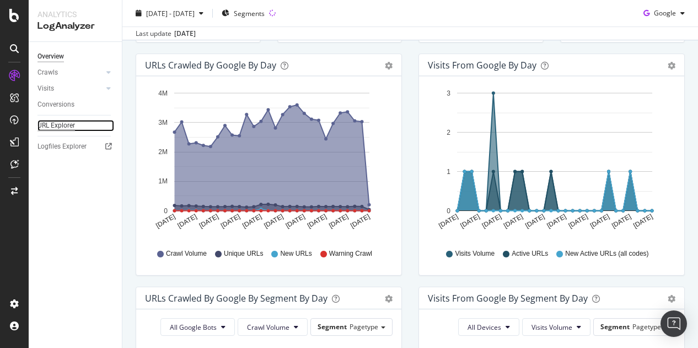
click at [60, 126] on div "URL Explorer" at bounding box center [57, 126] width 38 height 12
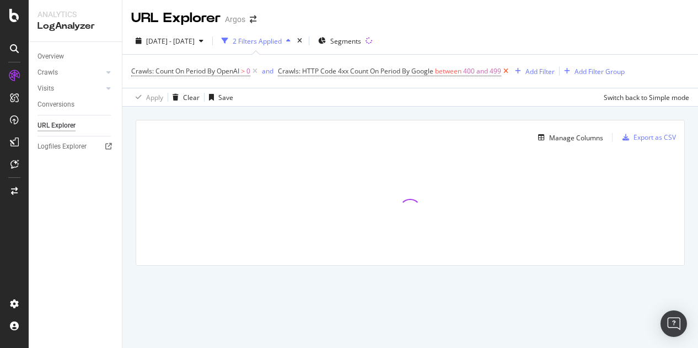
click at [508, 70] on icon at bounding box center [506, 71] width 9 height 11
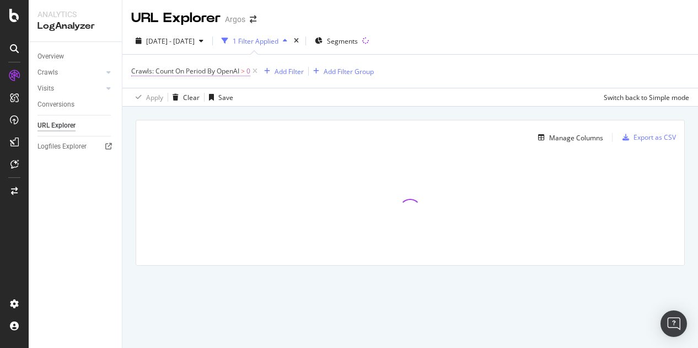
click at [244, 69] on span ">" at bounding box center [243, 70] width 4 height 9
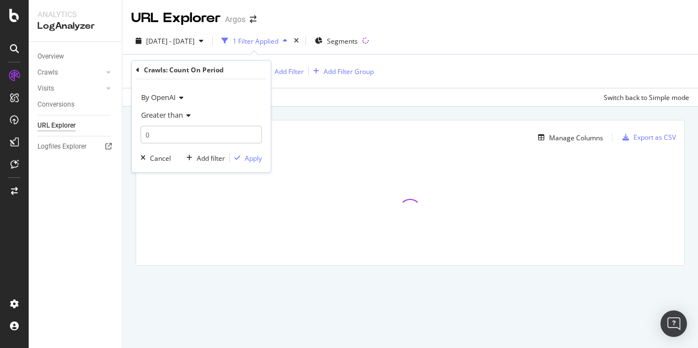
click at [174, 93] on span "By OpenAI" at bounding box center [158, 97] width 35 height 10
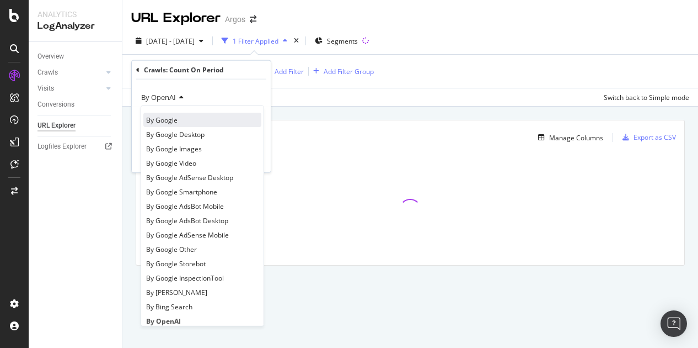
click at [177, 116] on div "By Google" at bounding box center [202, 120] width 118 height 14
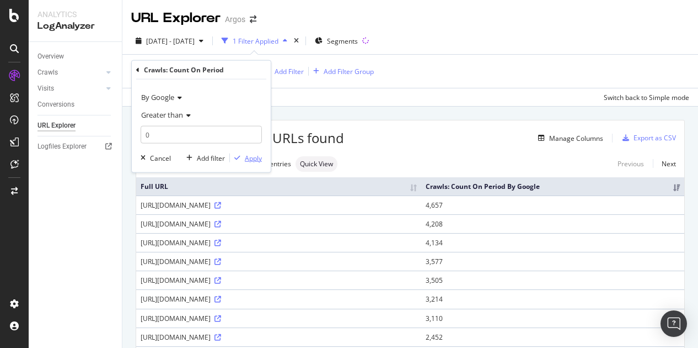
click at [256, 157] on div "Apply" at bounding box center [253, 157] width 17 height 9
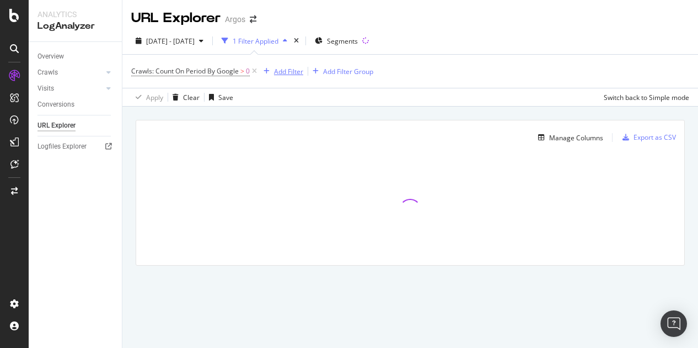
click at [288, 69] on div "Add Filter" at bounding box center [288, 71] width 29 height 9
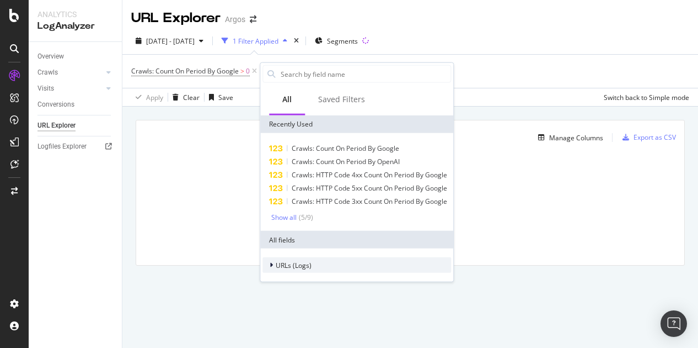
click at [274, 264] on div at bounding box center [272, 264] width 7 height 11
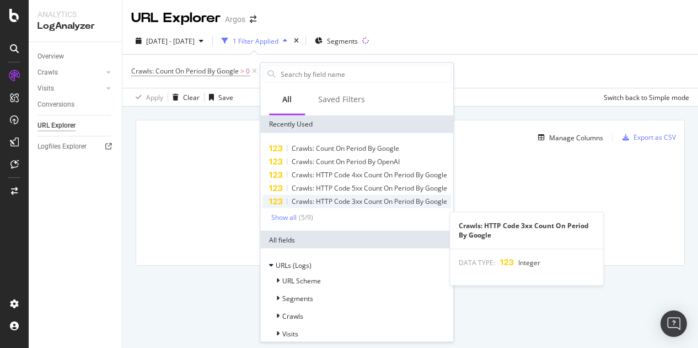
scroll to position [34, 0]
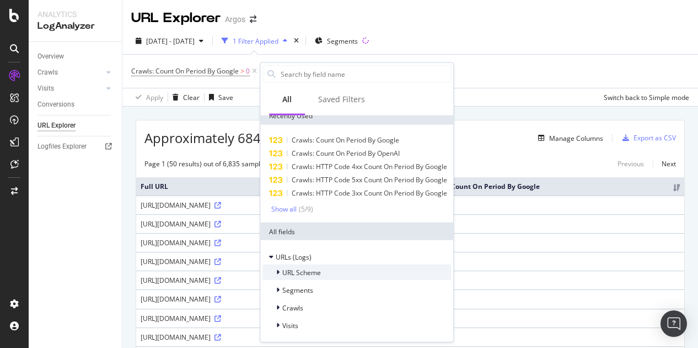
click at [281, 269] on div at bounding box center [279, 271] width 7 height 11
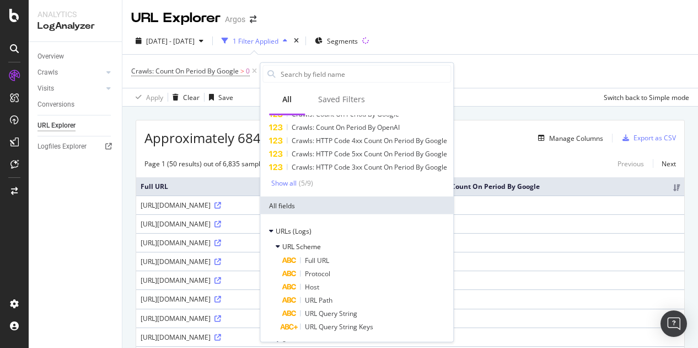
scroll to position [89, 0]
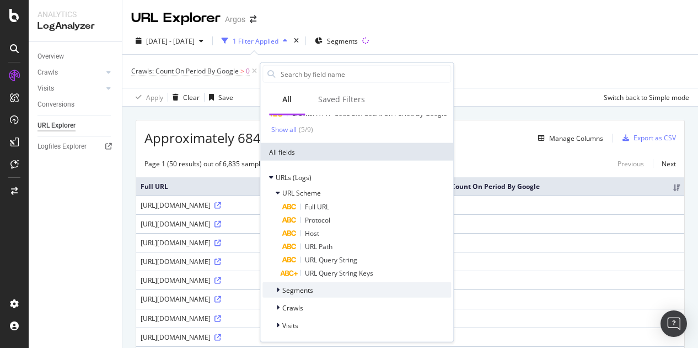
click at [279, 293] on icon at bounding box center [277, 289] width 3 height 7
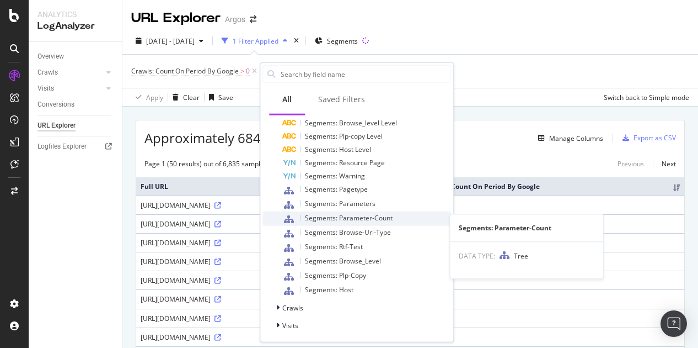
scroll to position [361, 0]
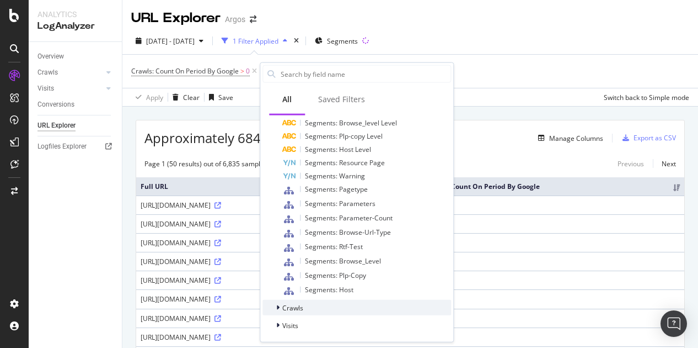
click at [280, 307] on div at bounding box center [279, 307] width 7 height 11
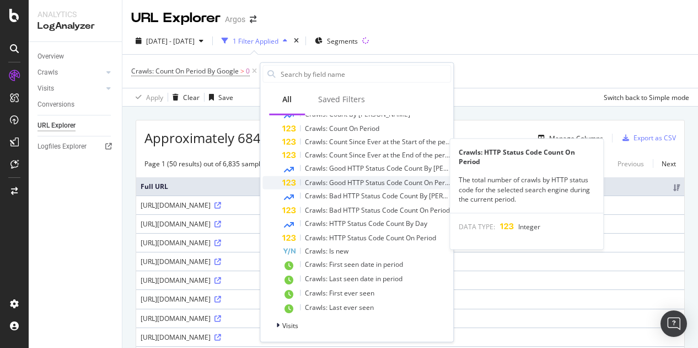
scroll to position [568, 0]
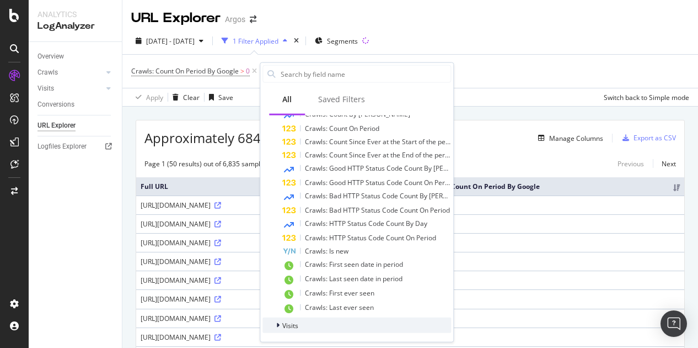
click at [279, 326] on icon at bounding box center [277, 325] width 3 height 7
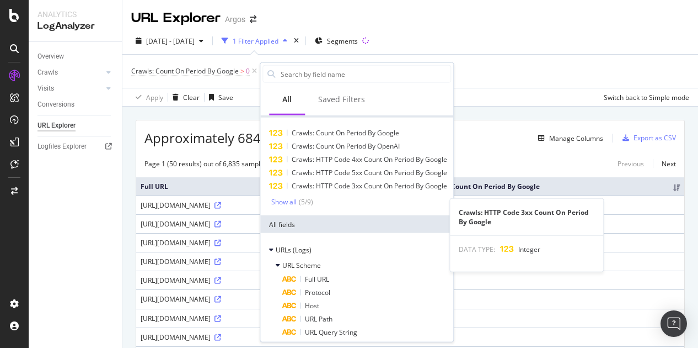
scroll to position [0, 0]
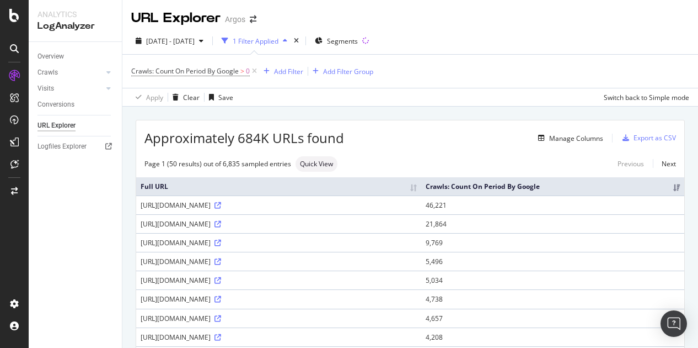
click at [62, 247] on div "Overview Crawls Daily Distribution Segments Distribution HTTP Codes Resources V…" at bounding box center [75, 195] width 93 height 306
click at [221, 205] on icon at bounding box center [218, 205] width 7 height 7
click at [221, 225] on icon at bounding box center [218, 224] width 7 height 7
click at [290, 71] on div "Add Filter" at bounding box center [288, 71] width 29 height 9
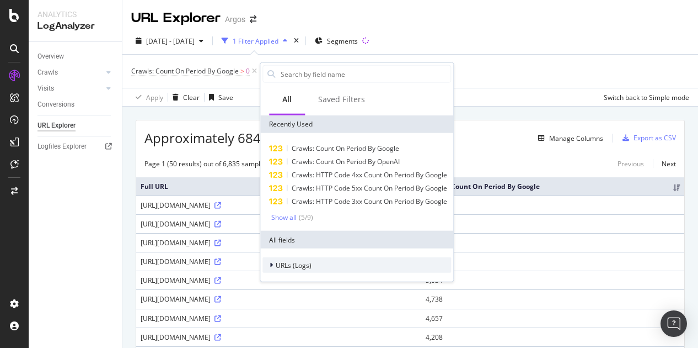
click at [277, 265] on span "URLs (Logs)" at bounding box center [294, 264] width 36 height 9
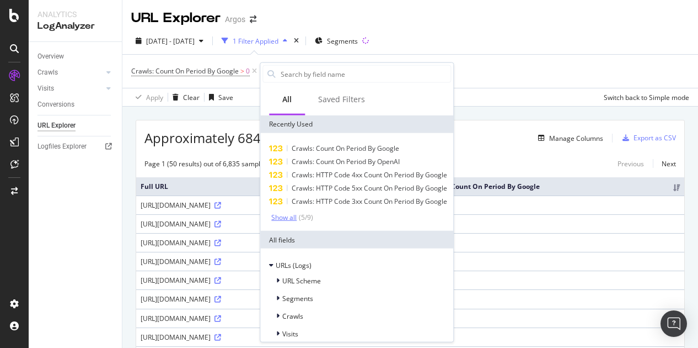
click at [276, 221] on div "Show all" at bounding box center [283, 217] width 25 height 8
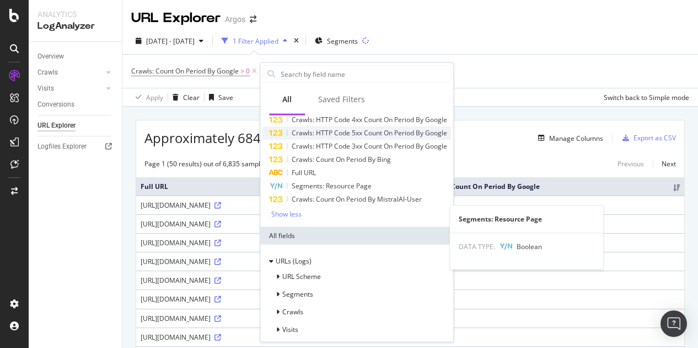
scroll to position [85, 0]
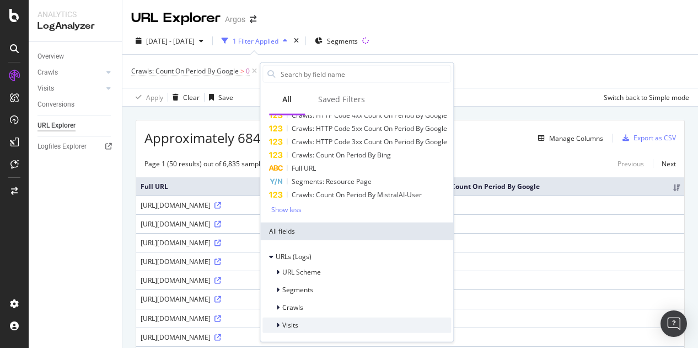
click at [279, 324] on icon at bounding box center [277, 325] width 3 height 7
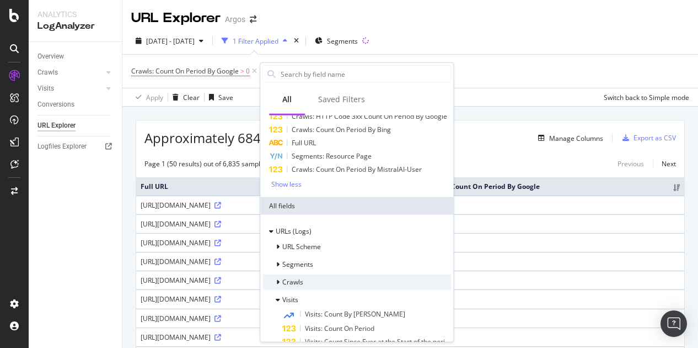
click at [279, 285] on icon at bounding box center [277, 282] width 3 height 7
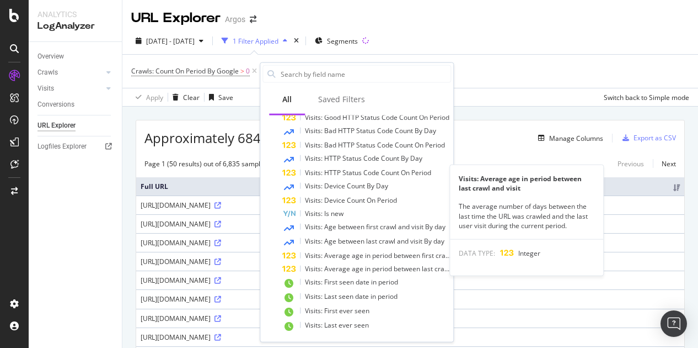
scroll to position [583, 0]
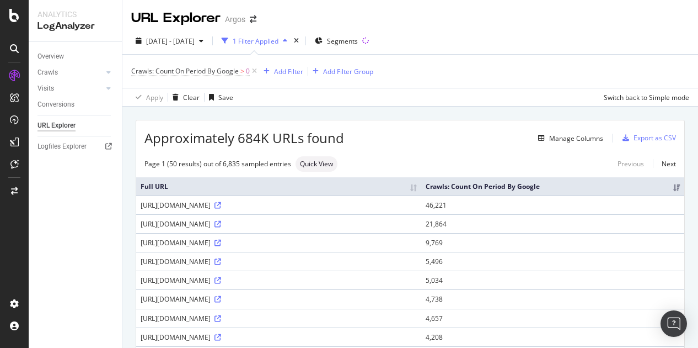
click at [477, 137] on div "Manage Columns" at bounding box center [473, 137] width 259 height 13
click at [56, 57] on div "Overview" at bounding box center [51, 57] width 26 height 12
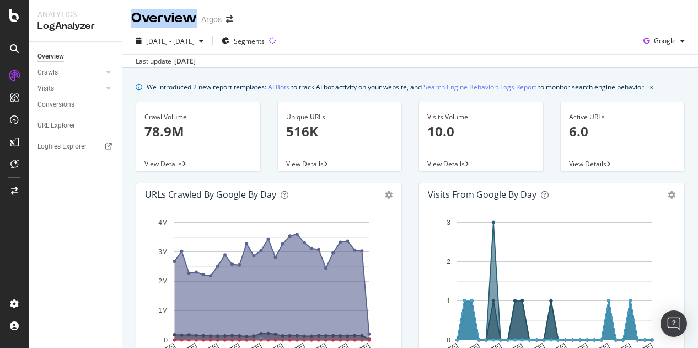
drag, startPoint x: 133, startPoint y: 17, endPoint x: 196, endPoint y: 18, distance: 63.5
click at [196, 18] on div "Overview" at bounding box center [164, 18] width 66 height 19
copy div "Overview"
click at [366, 38] on div "[DATE] - [DATE] Segments Google" at bounding box center [410, 43] width 576 height 22
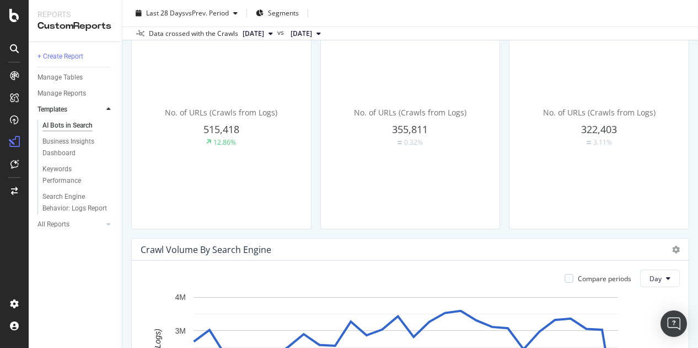
scroll to position [181, 0]
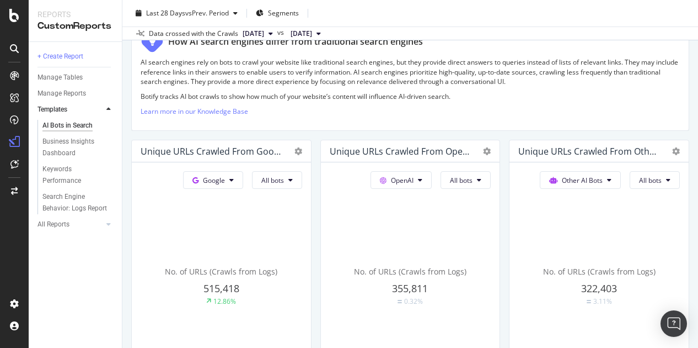
click at [109, 110] on icon at bounding box center [108, 109] width 4 height 7
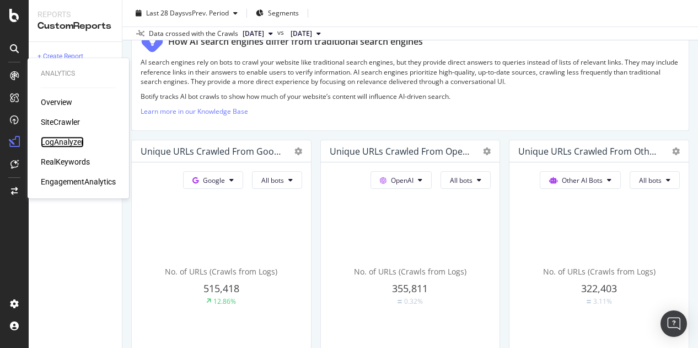
click at [61, 141] on div "LogAnalyzer" at bounding box center [62, 141] width 43 height 11
